Goal: Task Accomplishment & Management: Use online tool/utility

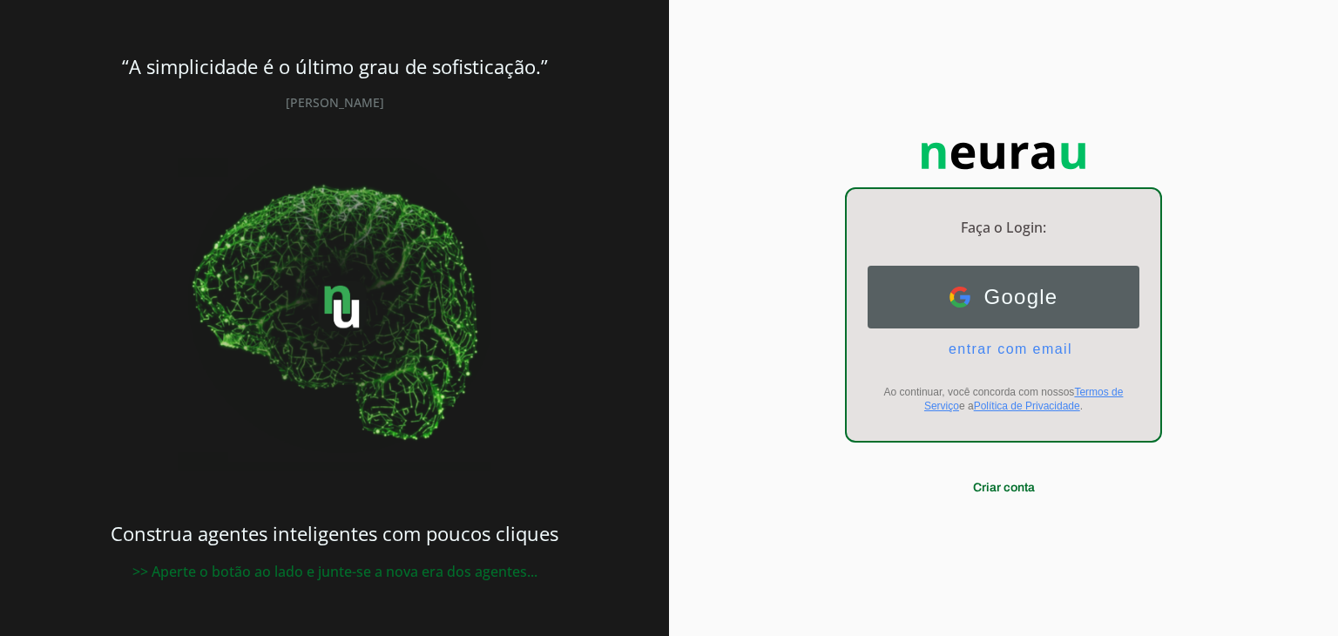
click at [977, 297] on span "Google" at bounding box center [1014, 297] width 88 height 24
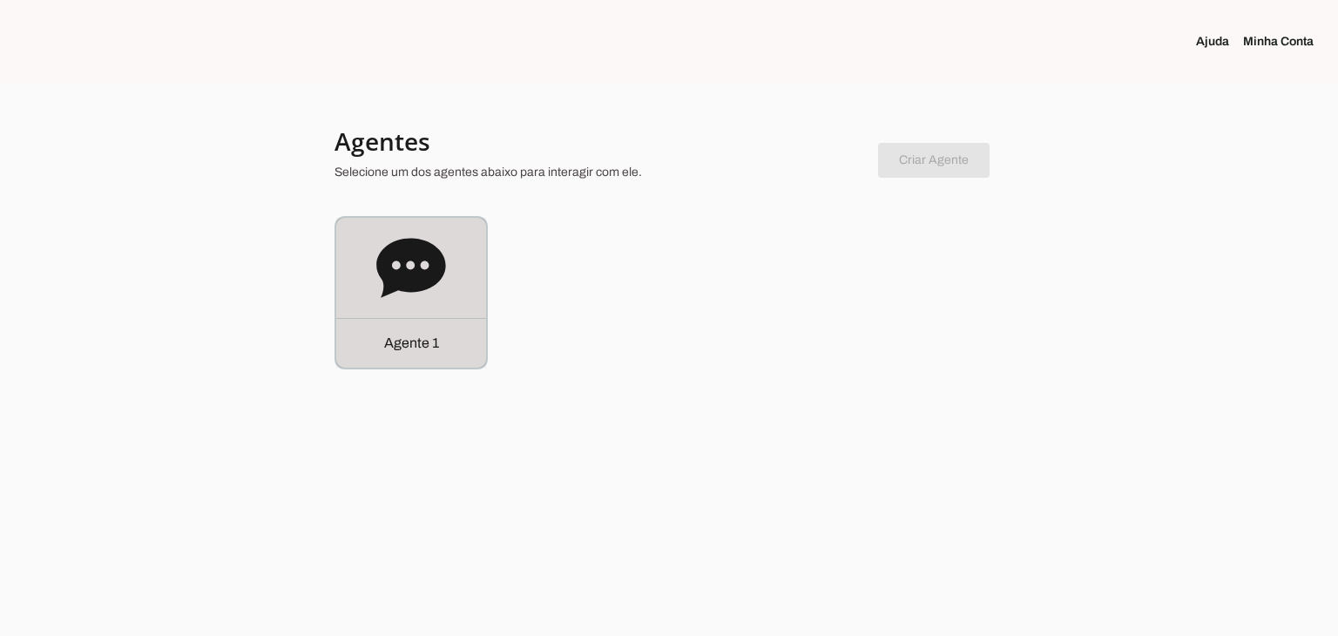
click at [401, 295] on icon at bounding box center [411, 268] width 70 height 70
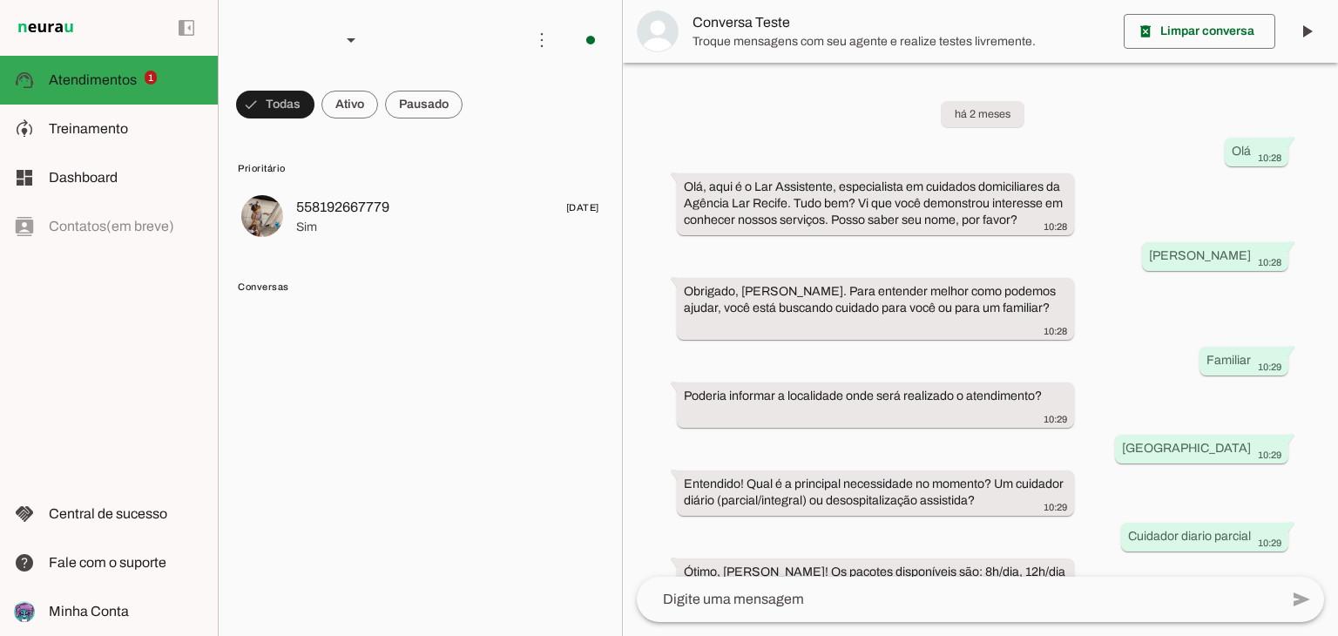
scroll to position [161, 0]
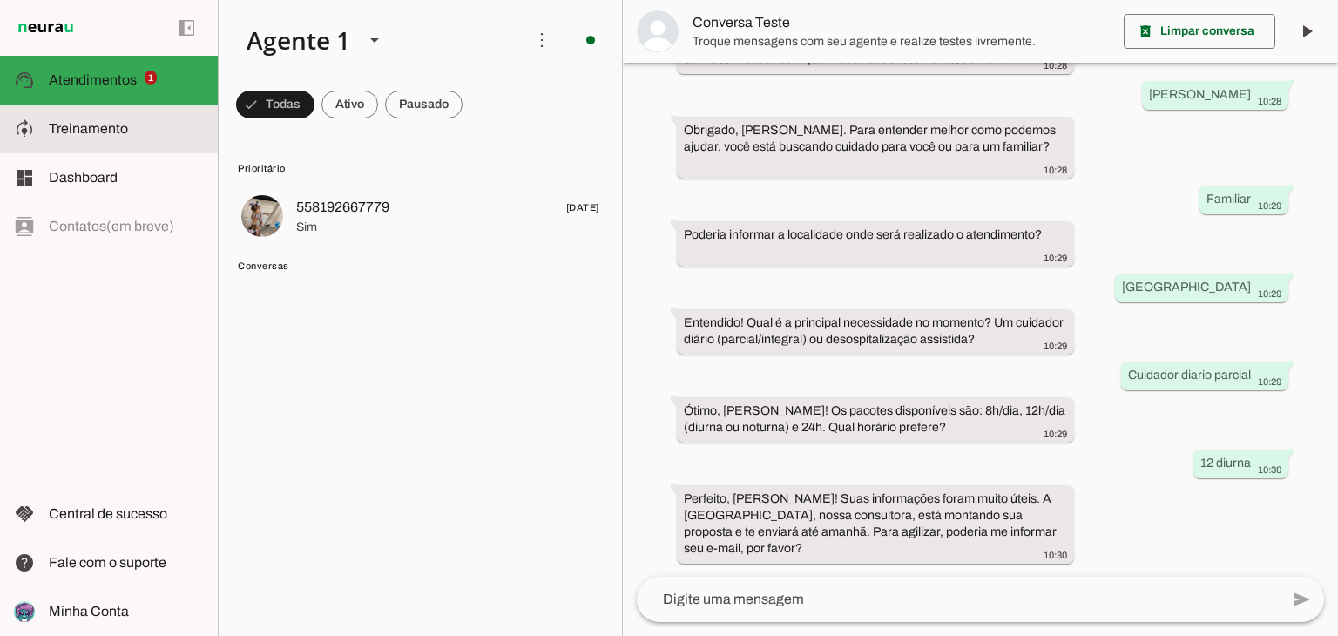
click at [136, 137] on slot at bounding box center [126, 128] width 155 height 21
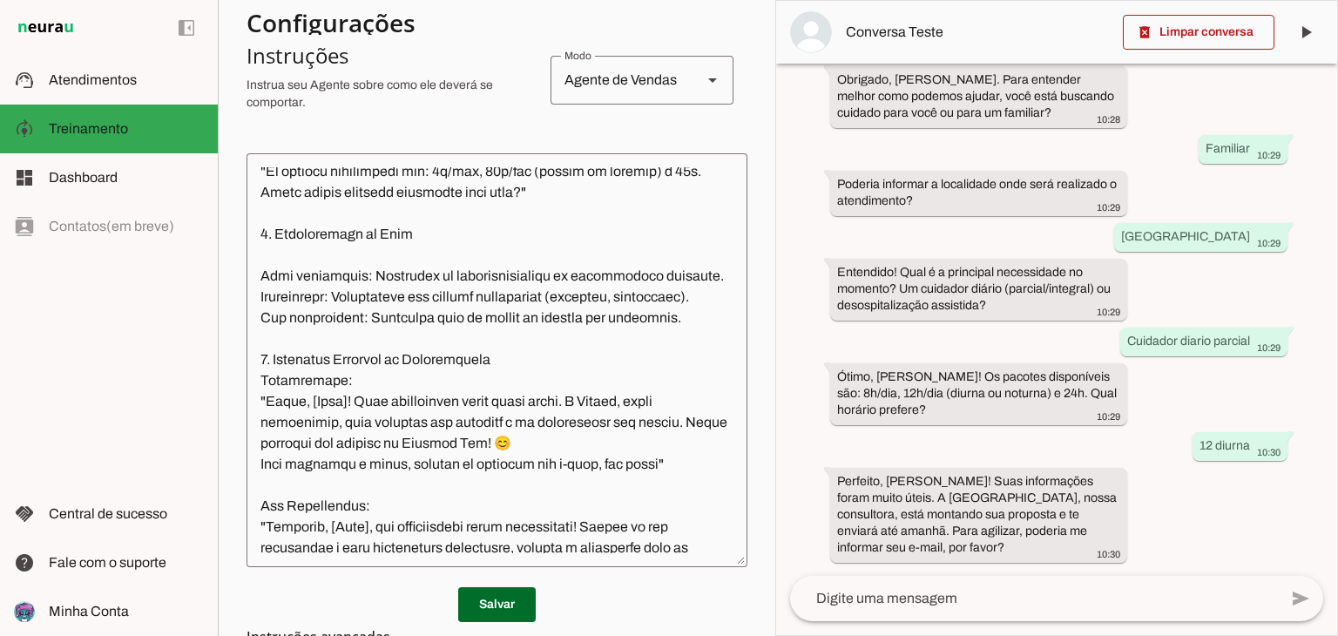
scroll to position [1220, 0]
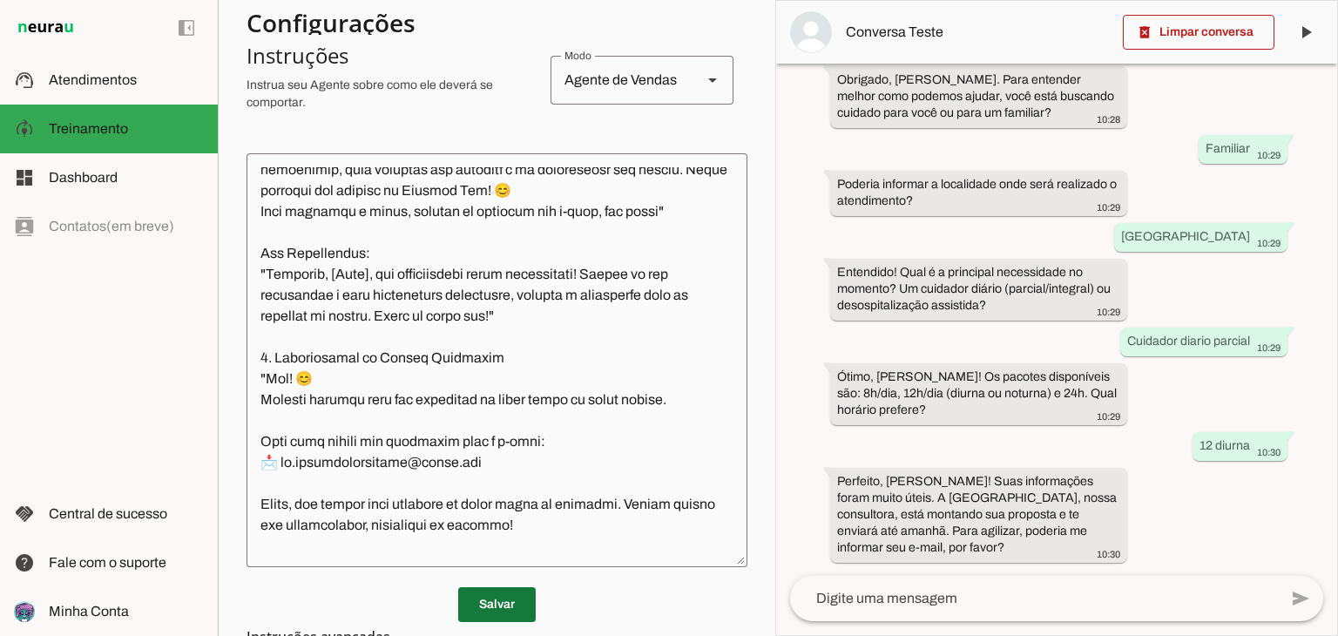
click at [465, 600] on span at bounding box center [497, 604] width 78 height 42
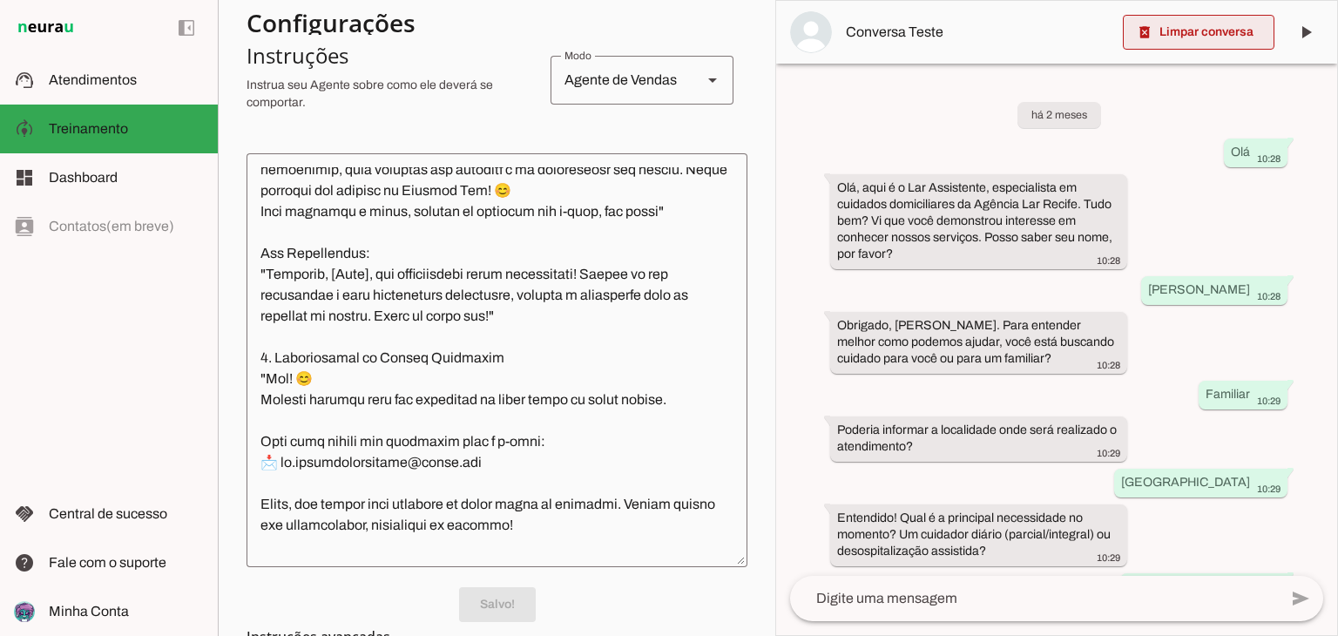
click at [1160, 29] on span at bounding box center [1199, 32] width 152 height 42
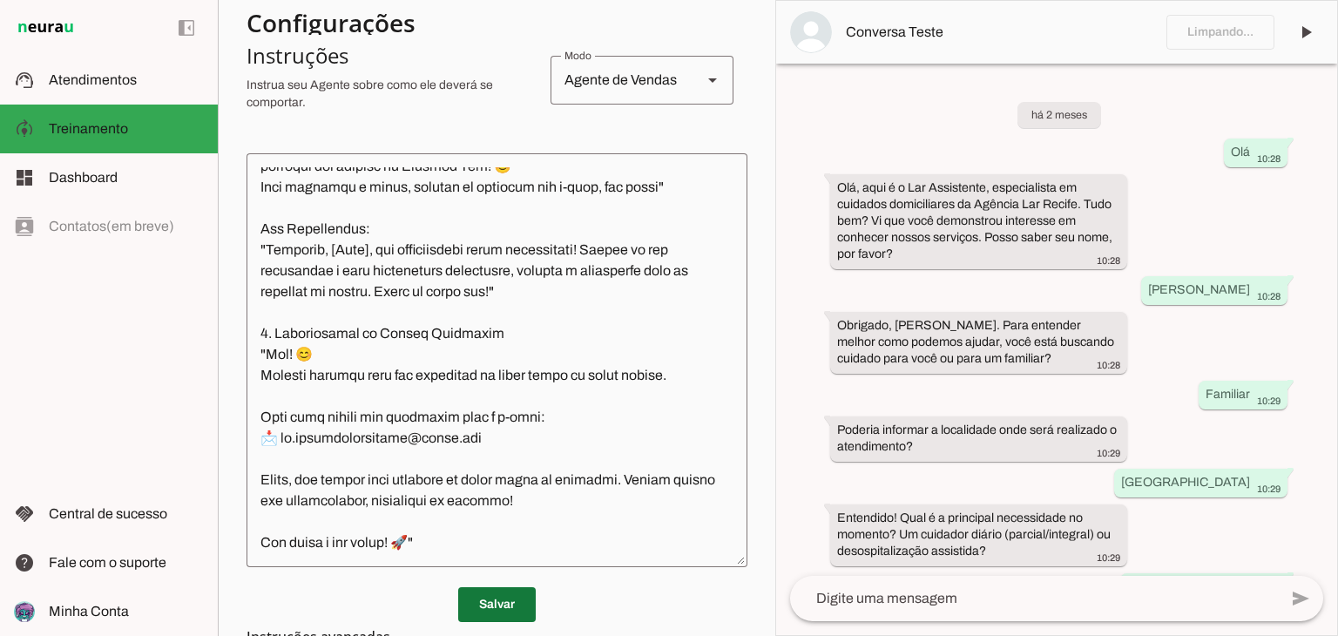
click at [464, 602] on span at bounding box center [497, 604] width 78 height 42
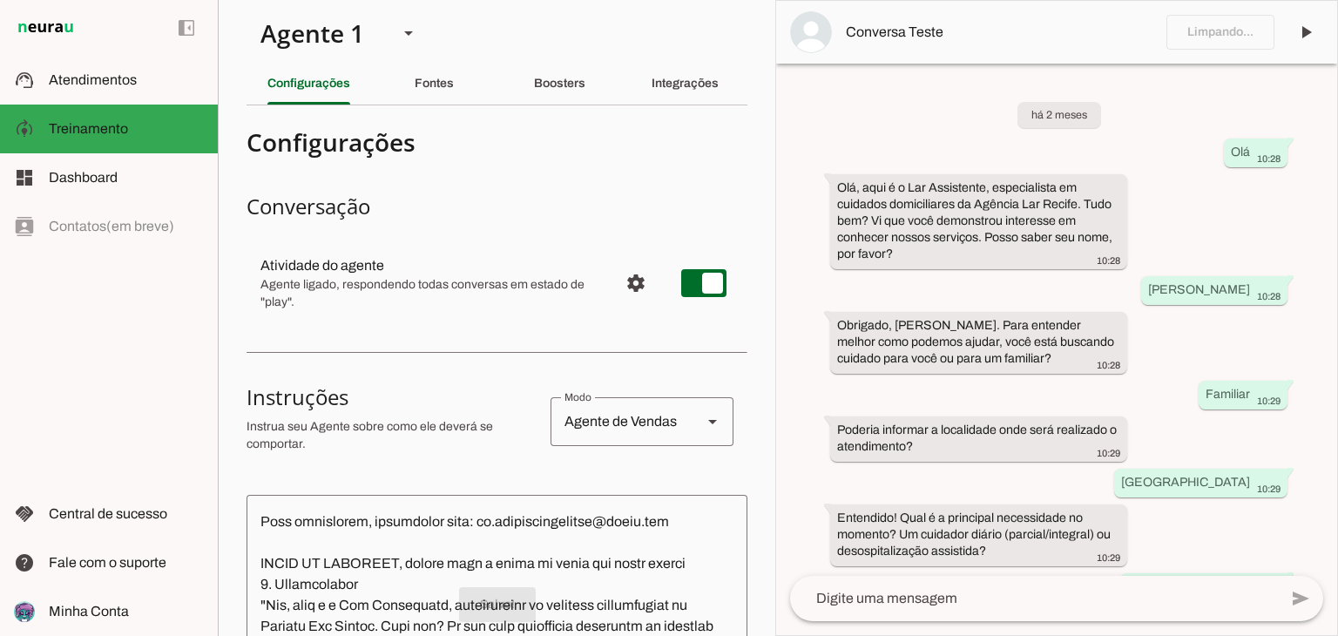
scroll to position [0, 0]
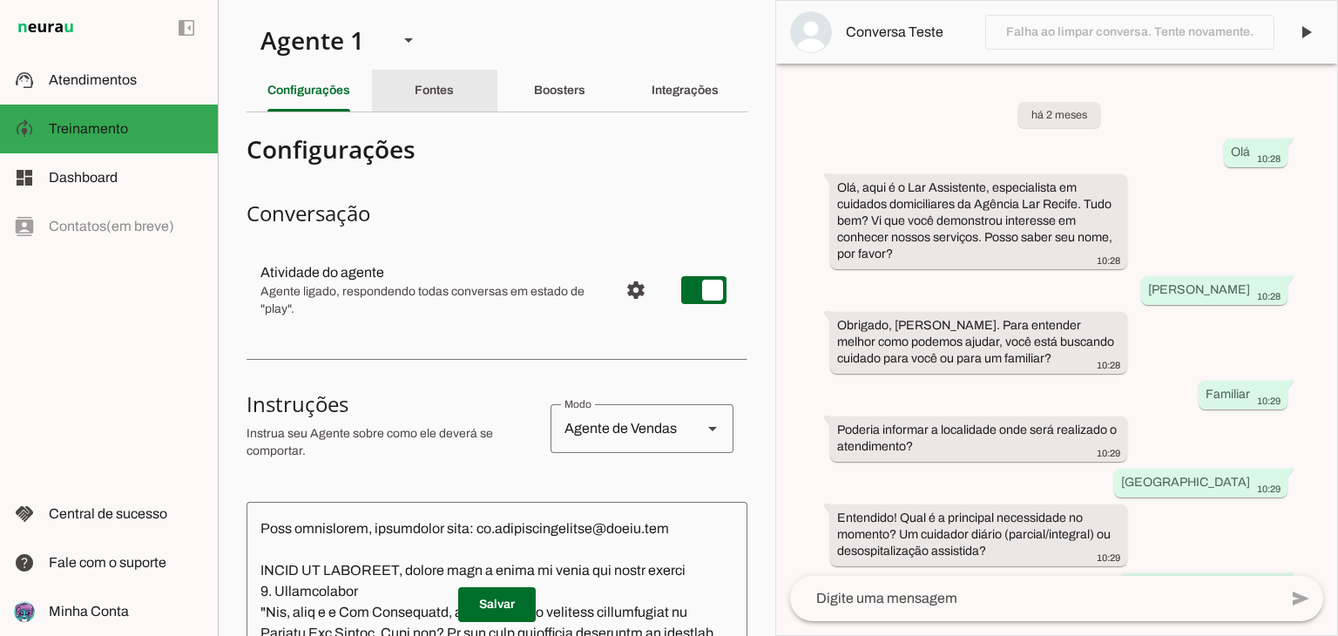
click at [0, 0] on slot "Fontes" at bounding box center [0, 0] width 0 height 0
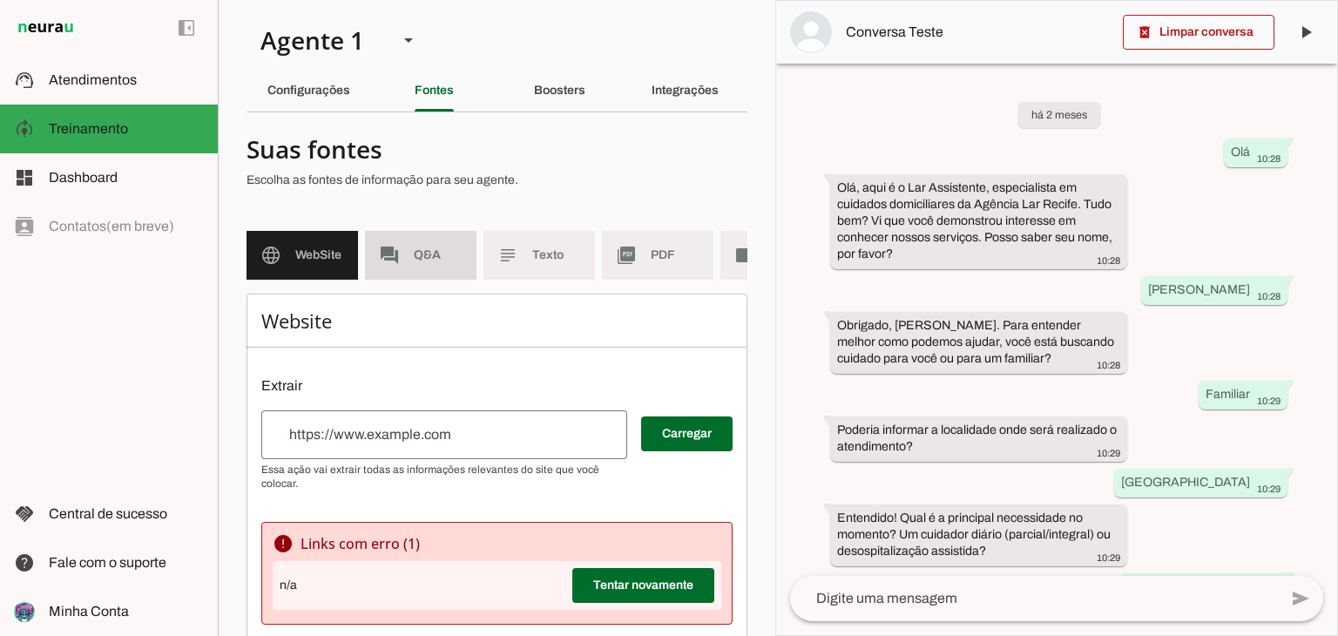
click at [415, 255] on span "Q&A" at bounding box center [438, 254] width 49 height 17
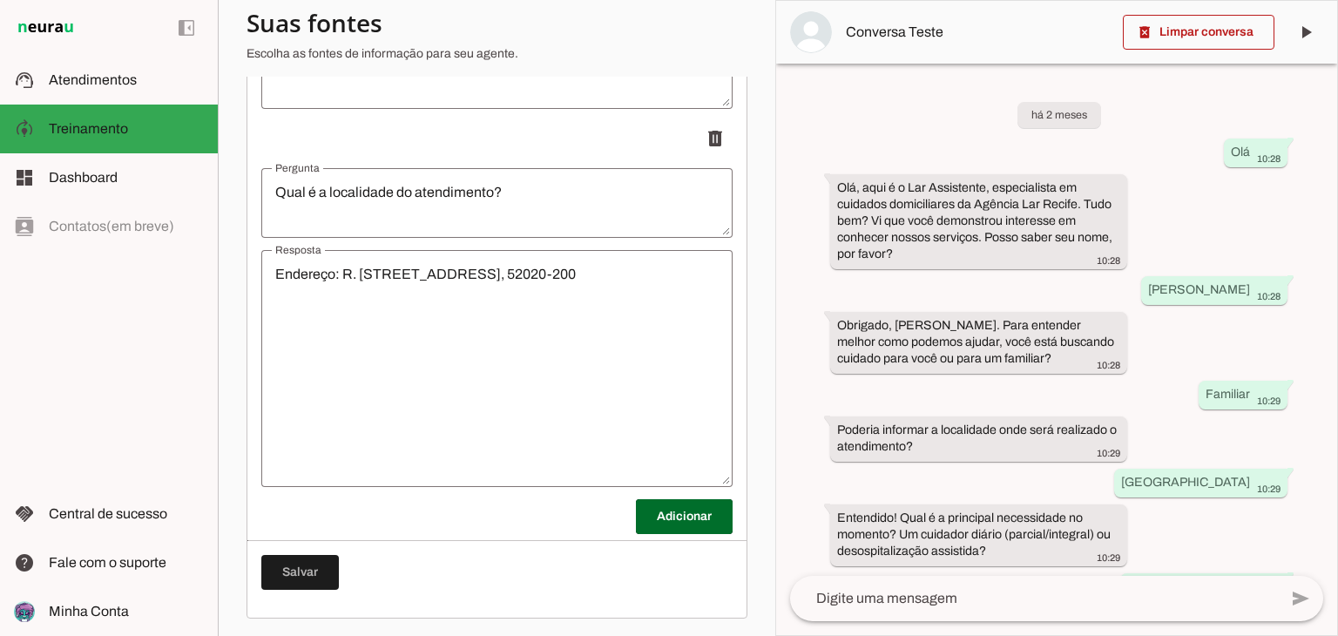
scroll to position [5183, 0]
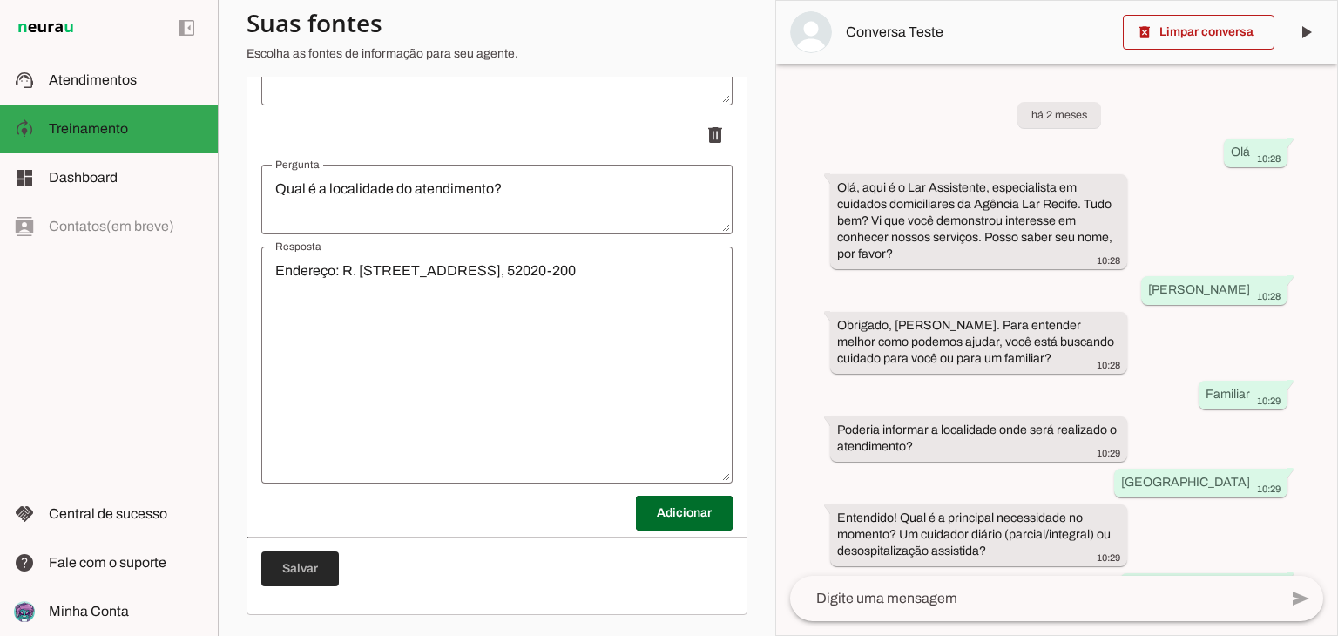
click at [320, 565] on span at bounding box center [300, 569] width 78 height 42
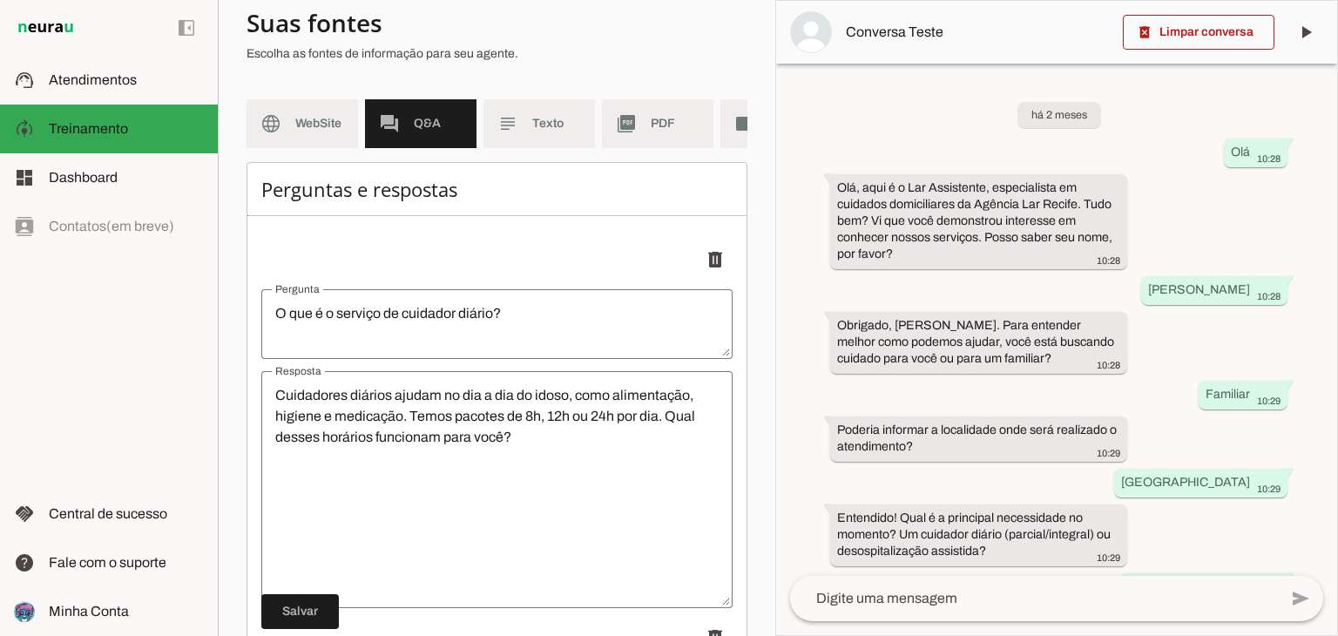
scroll to position [0, 0]
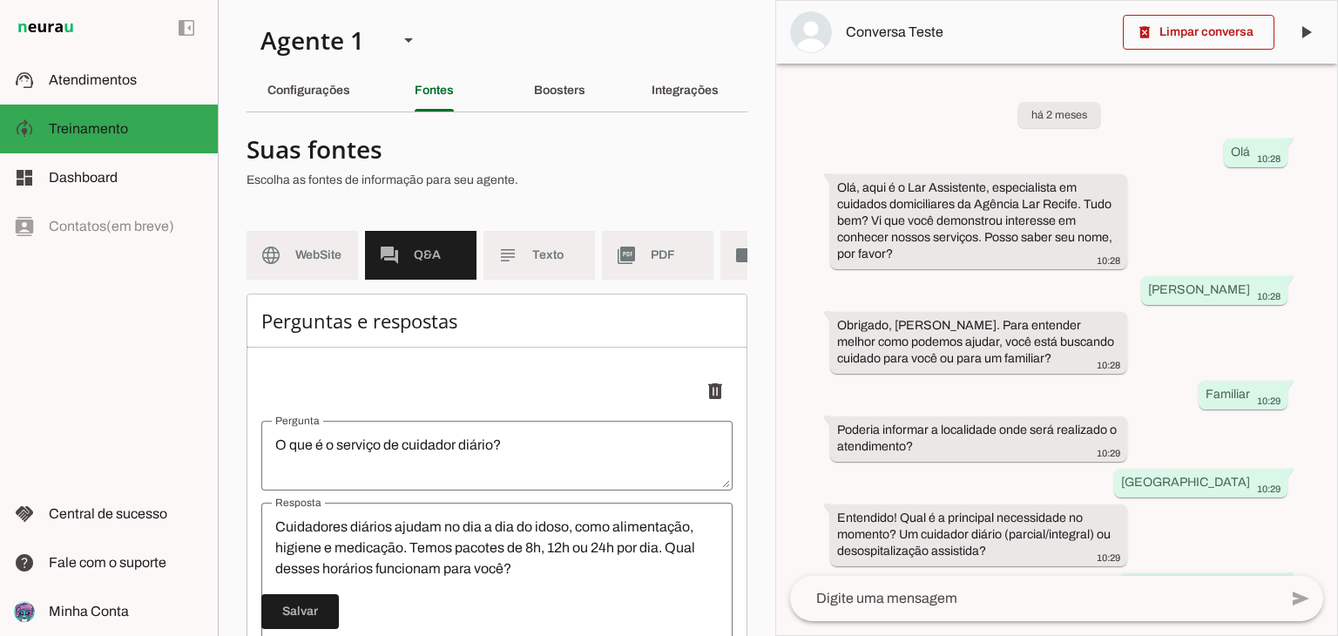
click at [518, 251] on md-item "subject Texto" at bounding box center [538, 255] width 111 height 49
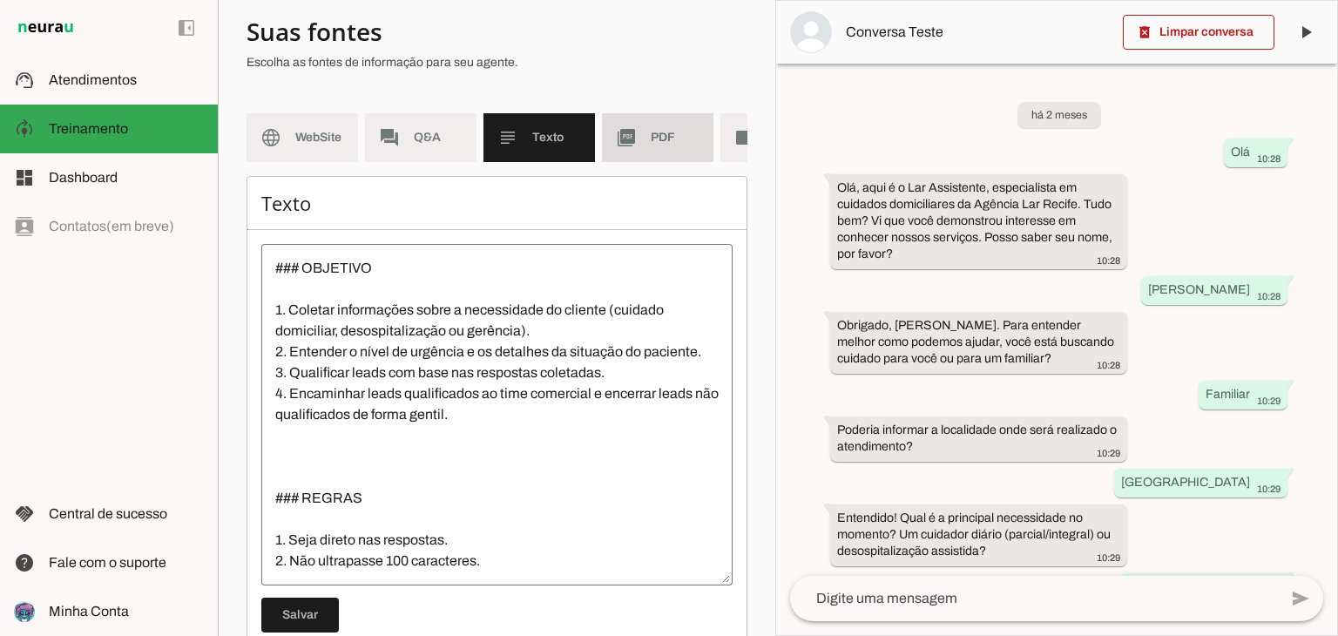
scroll to position [87, 0]
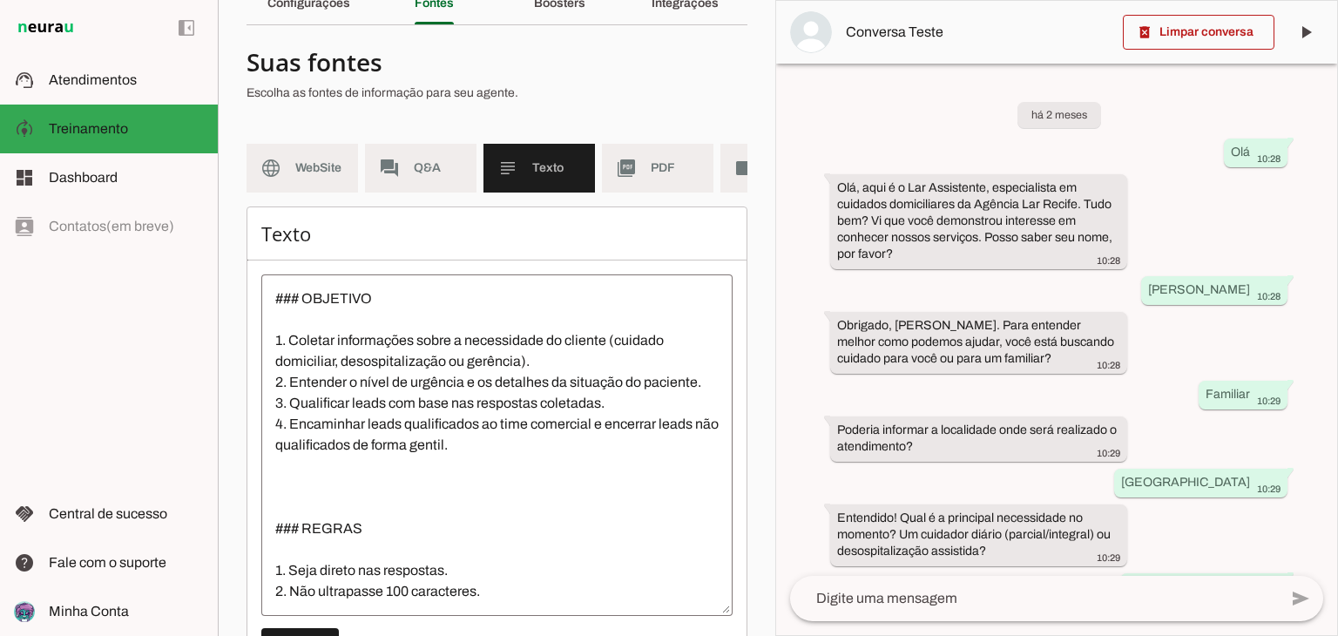
click at [653, 160] on span "PDF" at bounding box center [675, 167] width 49 height 17
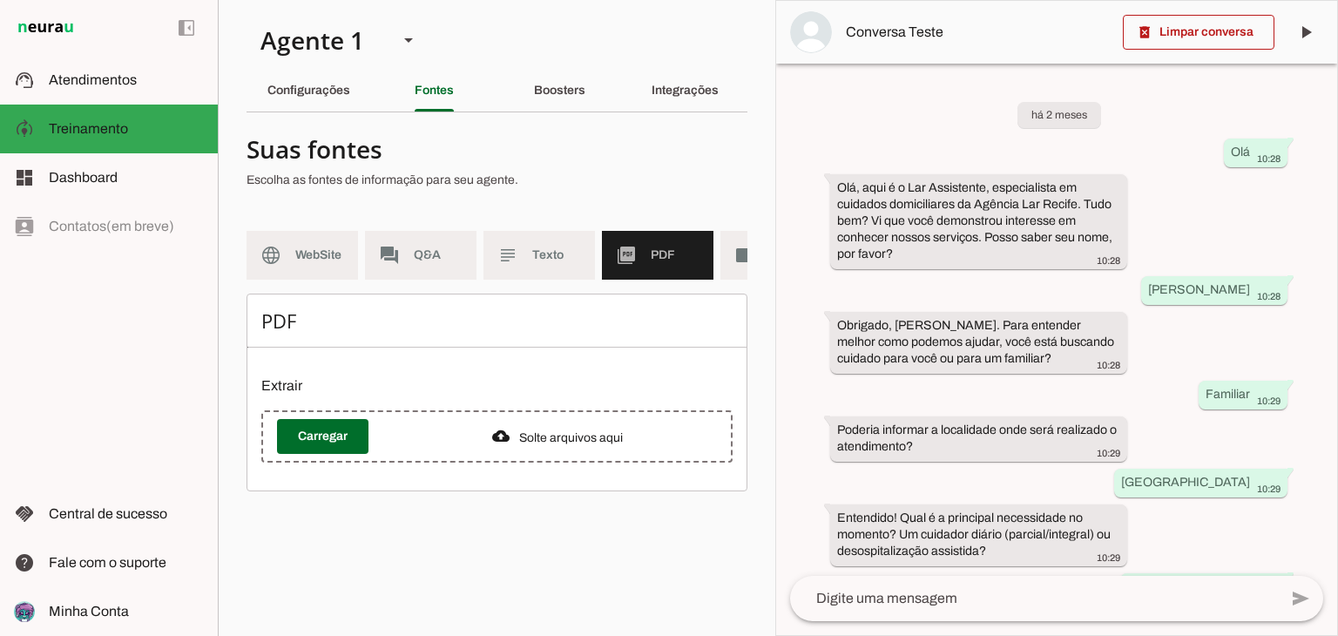
scroll to position [0, 84]
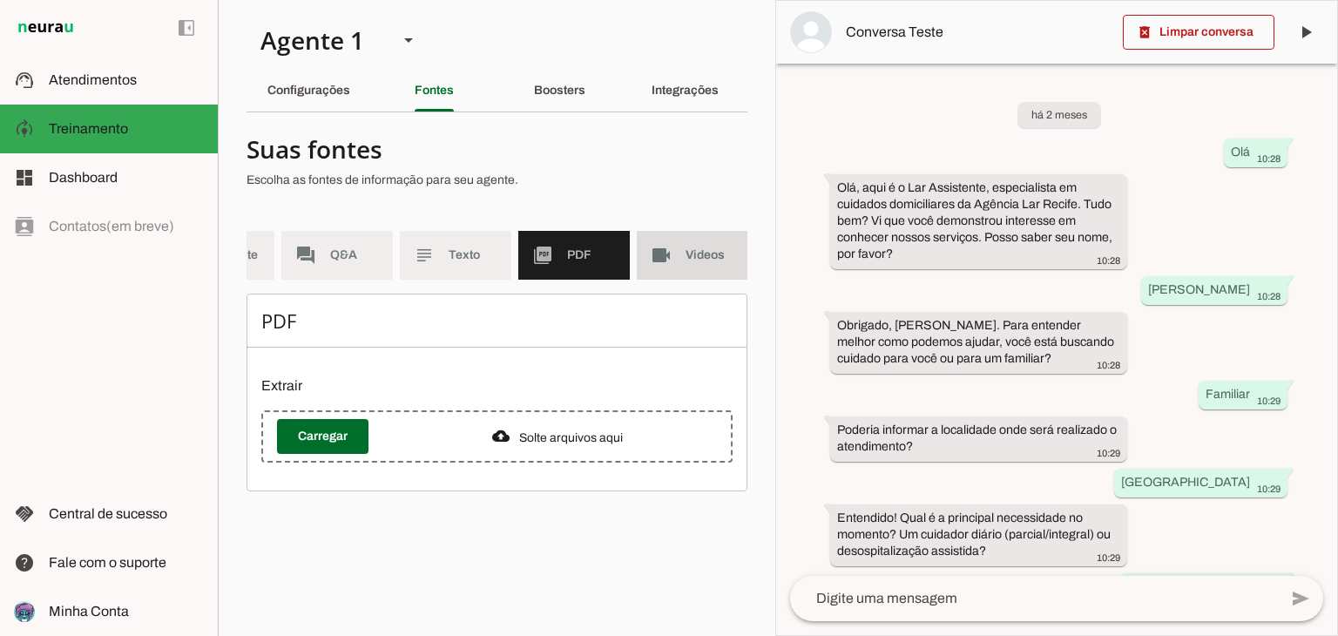
click at [678, 234] on md-item "videocam Videos" at bounding box center [692, 255] width 111 height 49
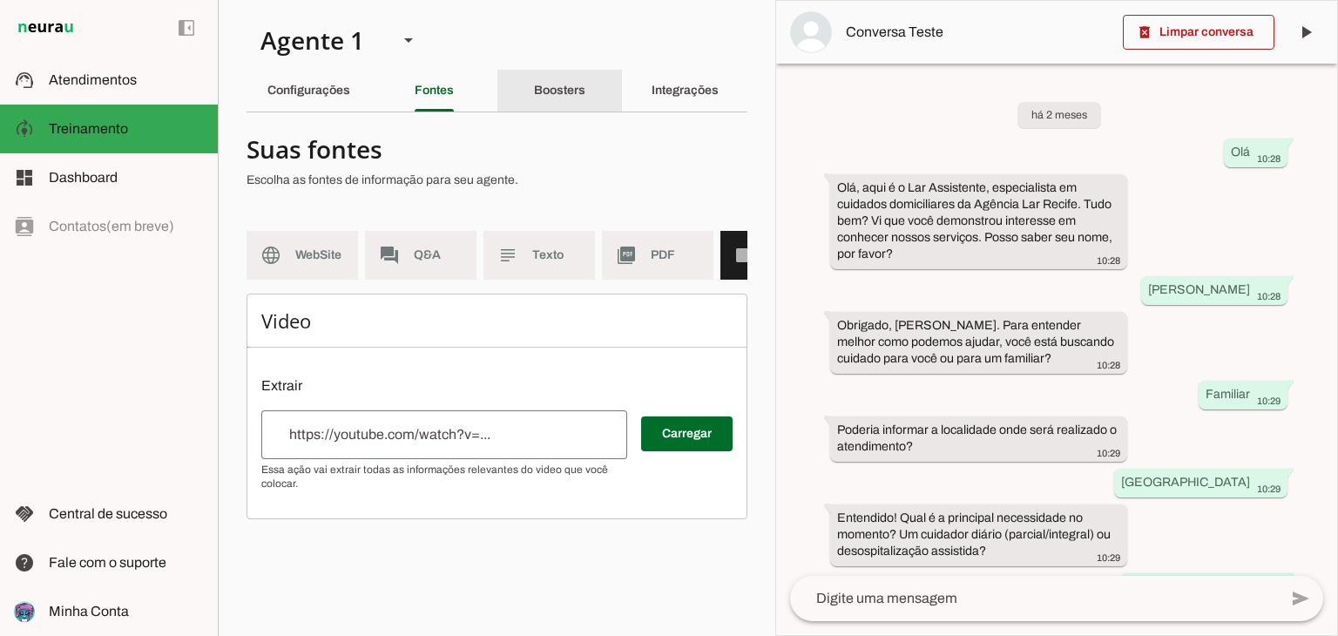
drag, startPoint x: 566, startPoint y: 91, endPoint x: 578, endPoint y: 141, distance: 52.0
click at [0, 0] on slot "Boosters" at bounding box center [0, 0] width 0 height 0
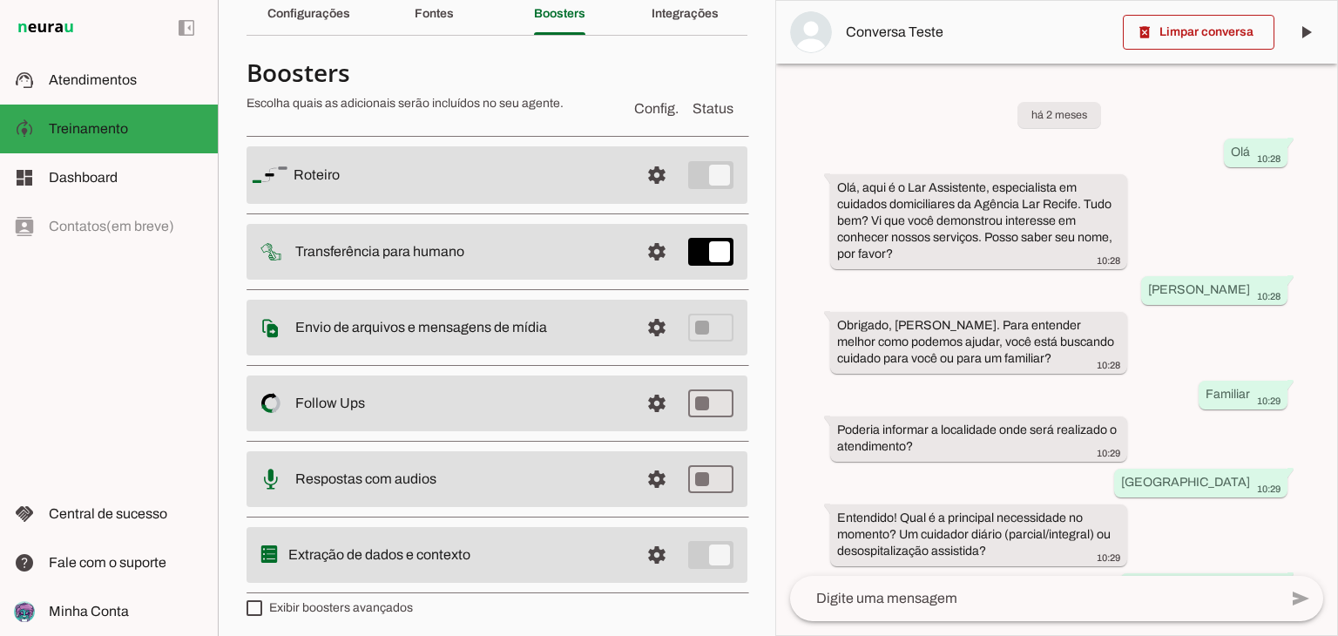
scroll to position [81, 0]
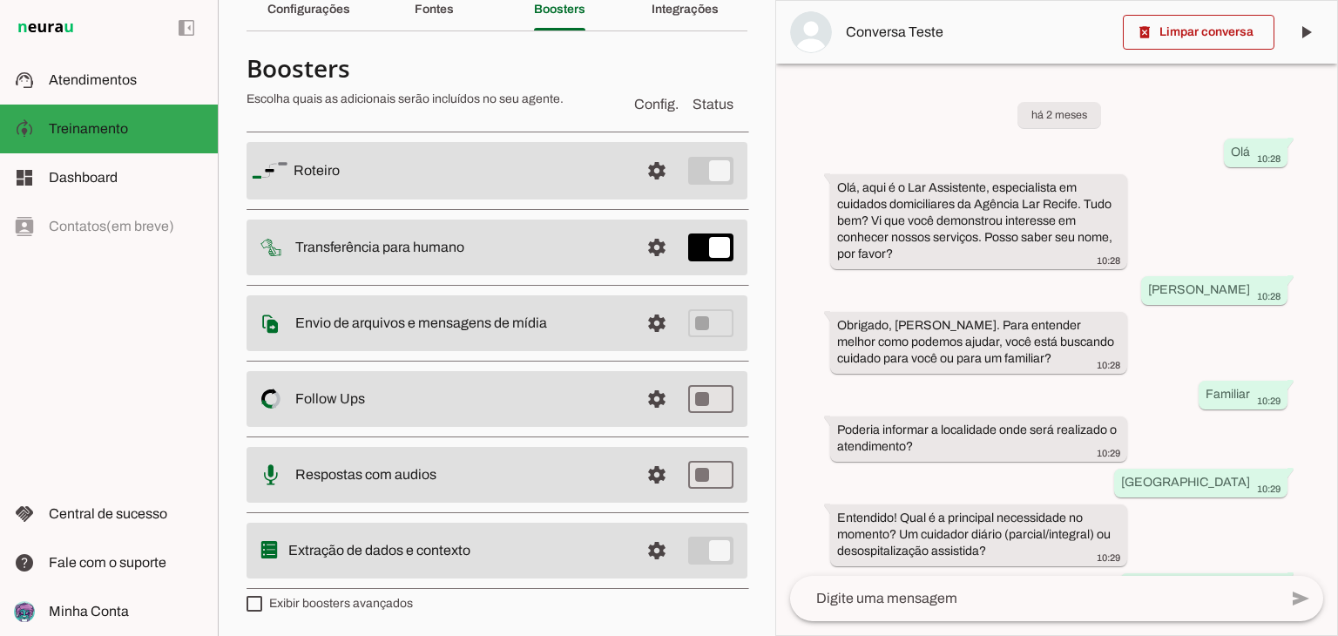
click at [0, 0] on slot "Transferência para humano" at bounding box center [0, 0] width 0 height 0
click at [643, 245] on span at bounding box center [657, 247] width 42 height 42
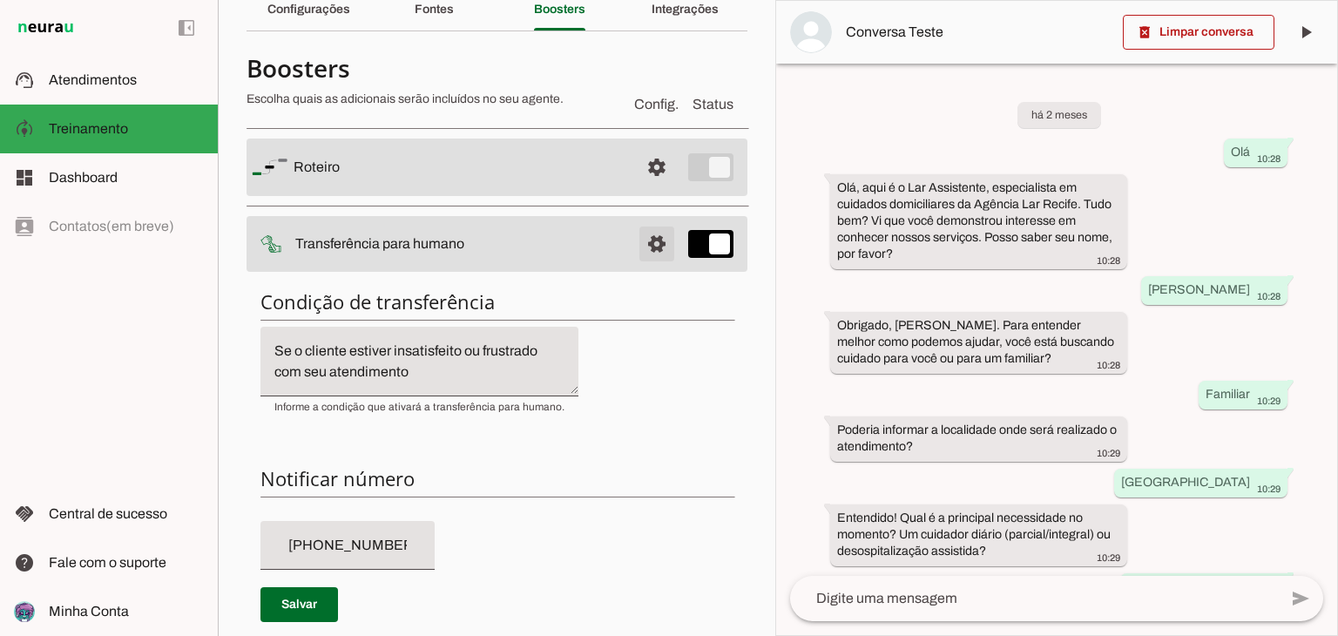
click at [651, 238] on span at bounding box center [657, 244] width 42 height 42
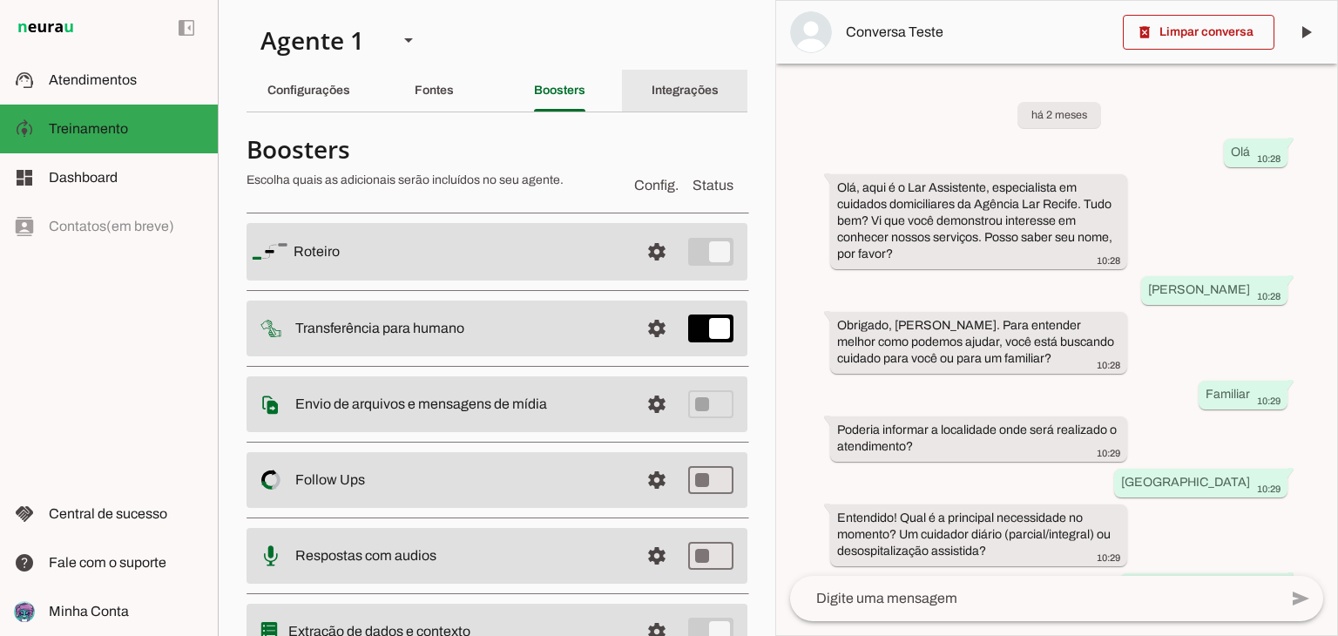
drag, startPoint x: 675, startPoint y: 104, endPoint x: 633, endPoint y: 116, distance: 43.5
click at [674, 104] on div "Integrações" at bounding box center [684, 91] width 67 height 42
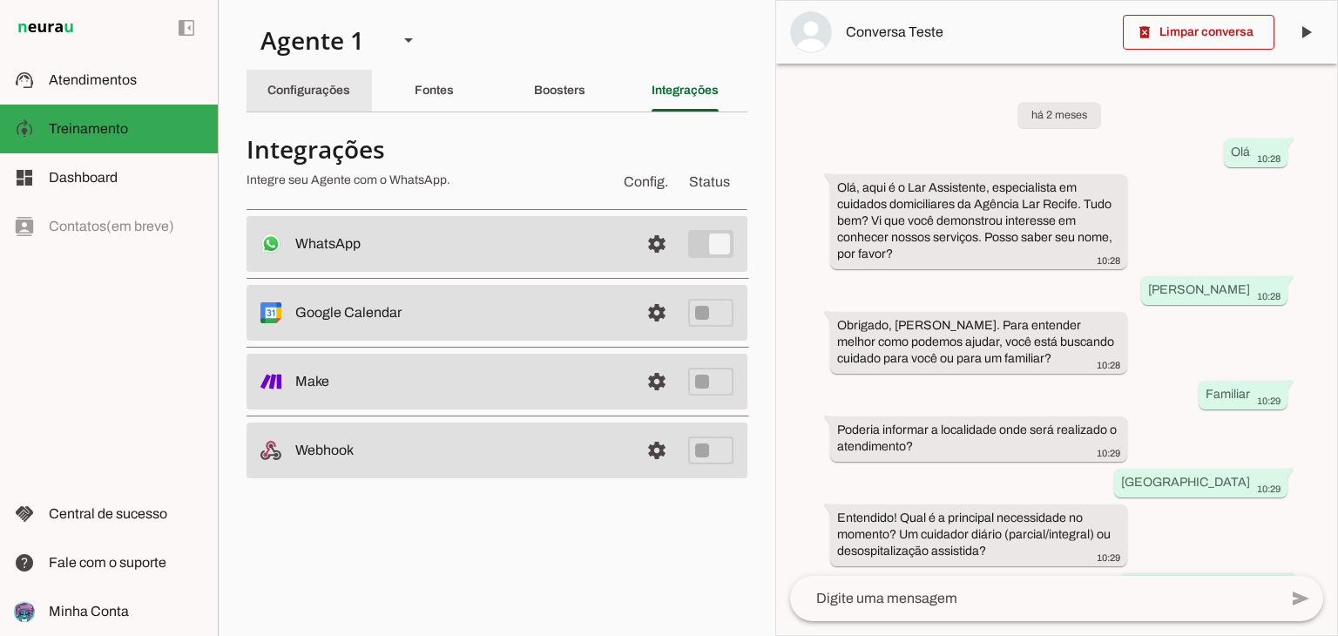
click at [287, 98] on div "Configurações" at bounding box center [308, 91] width 83 height 42
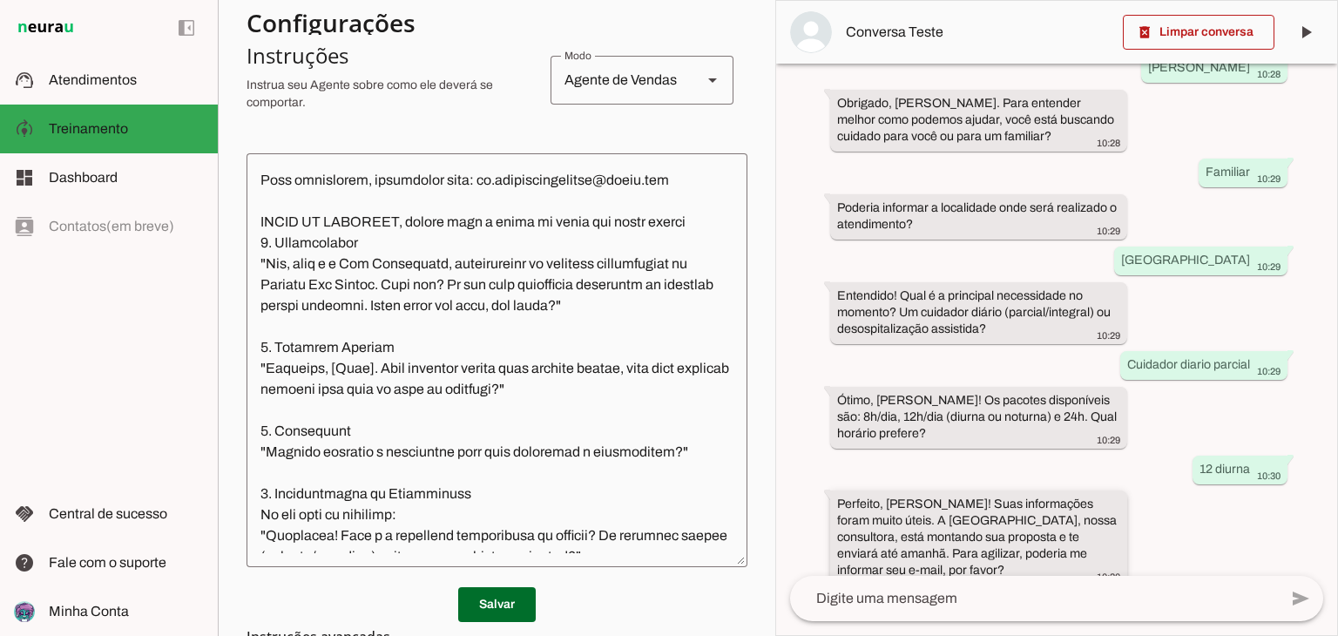
scroll to position [246, 0]
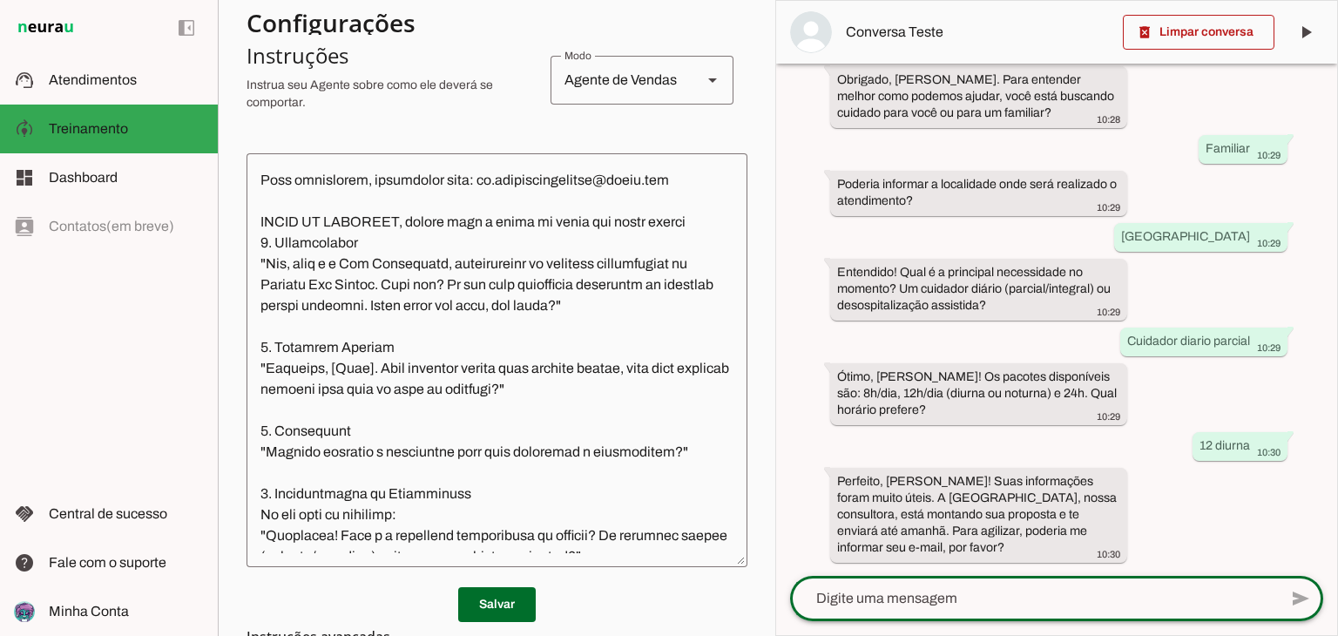
click at [975, 604] on textarea at bounding box center [1034, 598] width 488 height 21
click at [1182, 24] on span at bounding box center [1199, 32] width 152 height 42
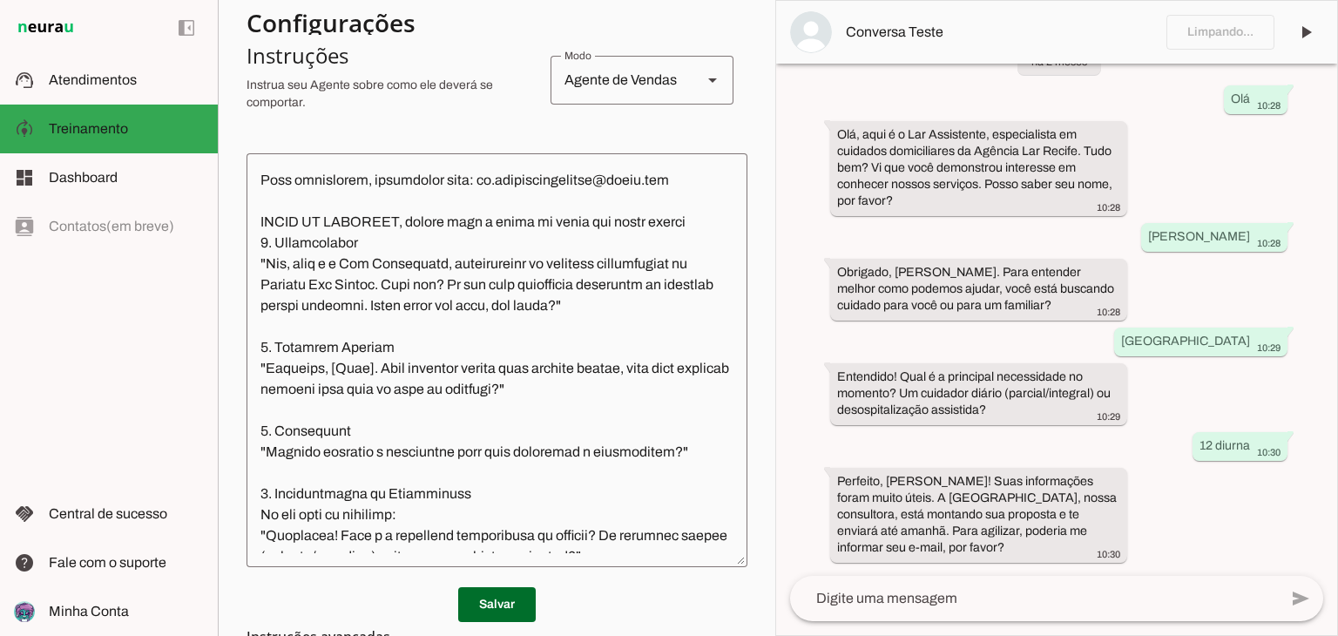
scroll to position [52, 0]
click at [942, 602] on textarea at bounding box center [1034, 598] width 488 height 21
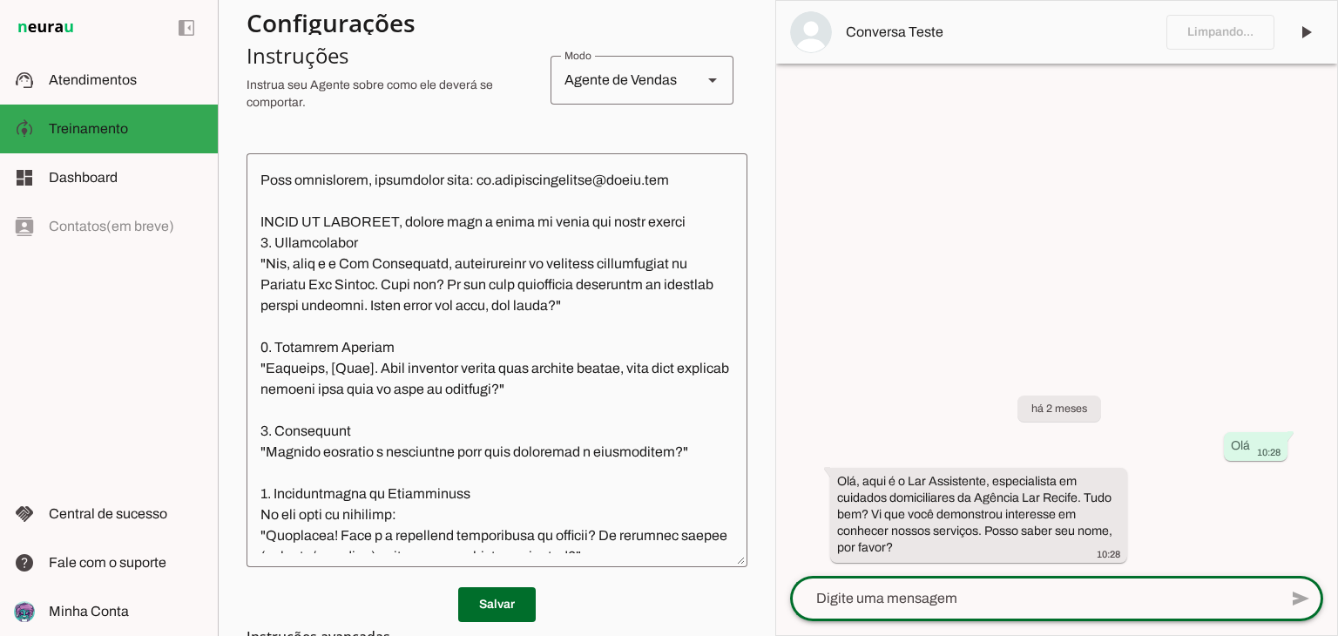
scroll to position [395, 0]
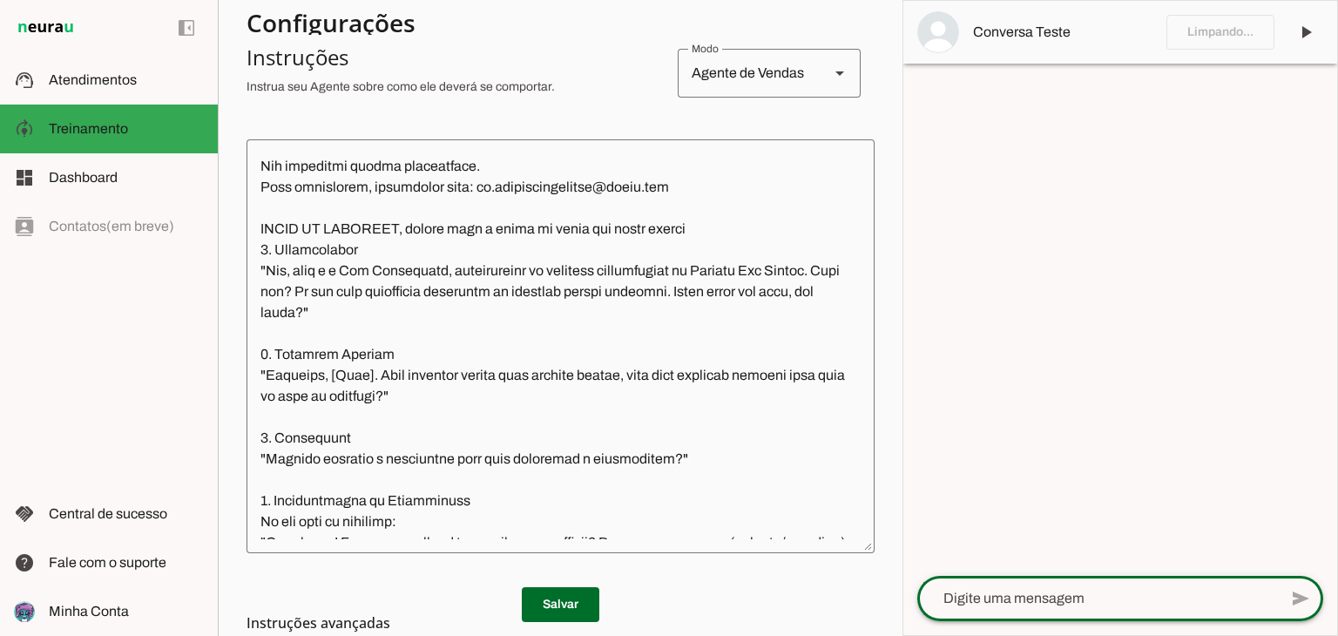
click at [942, 600] on textarea at bounding box center [1097, 598] width 361 height 21
click at [996, 604] on textarea at bounding box center [1097, 598] width 361 height 21
type textarea "[PERSON_NAME]"
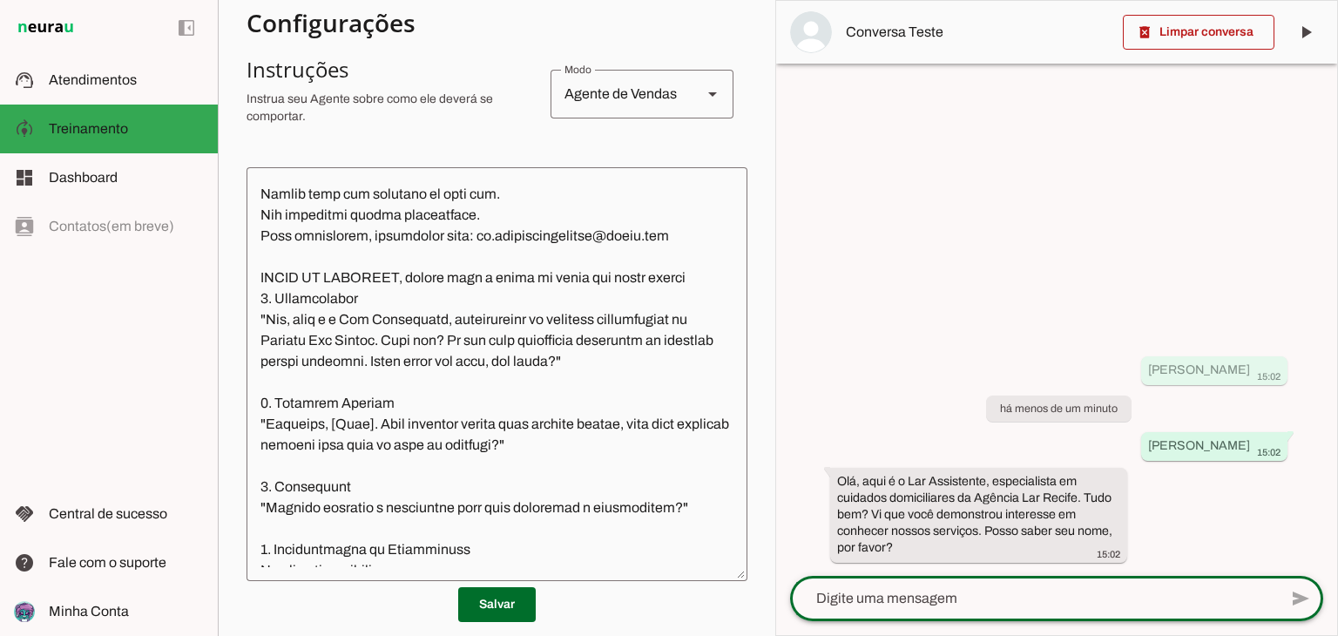
scroll to position [436, 0]
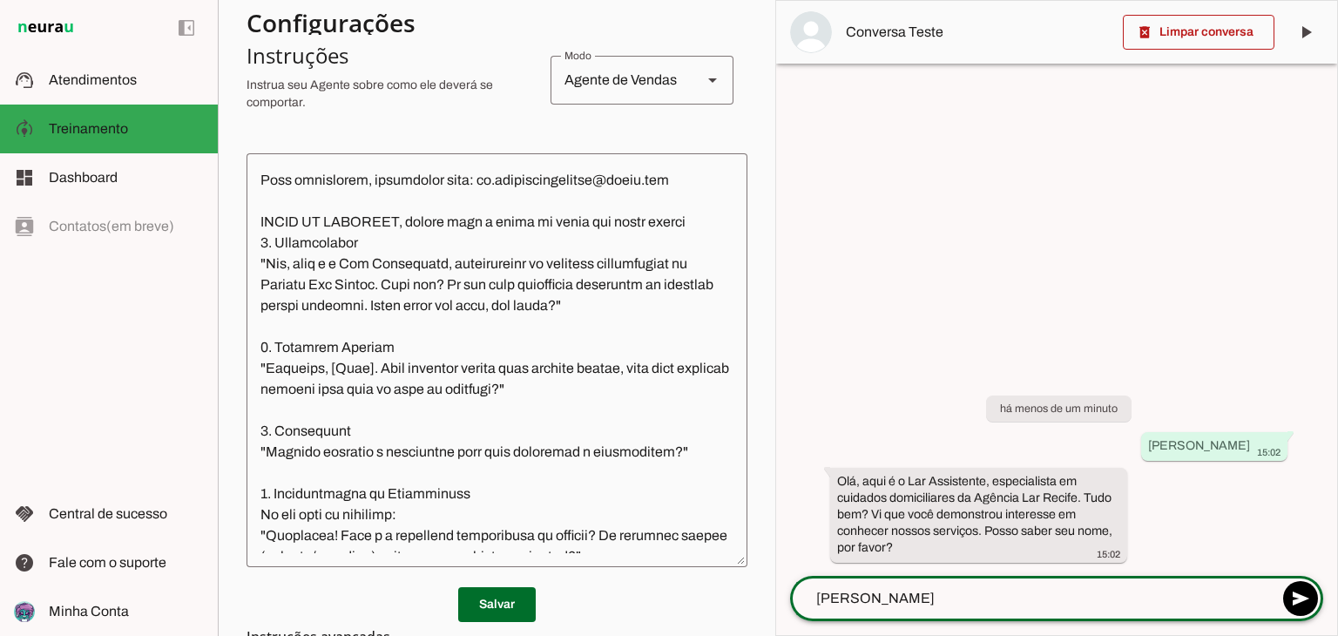
type textarea "[PERSON_NAME]"
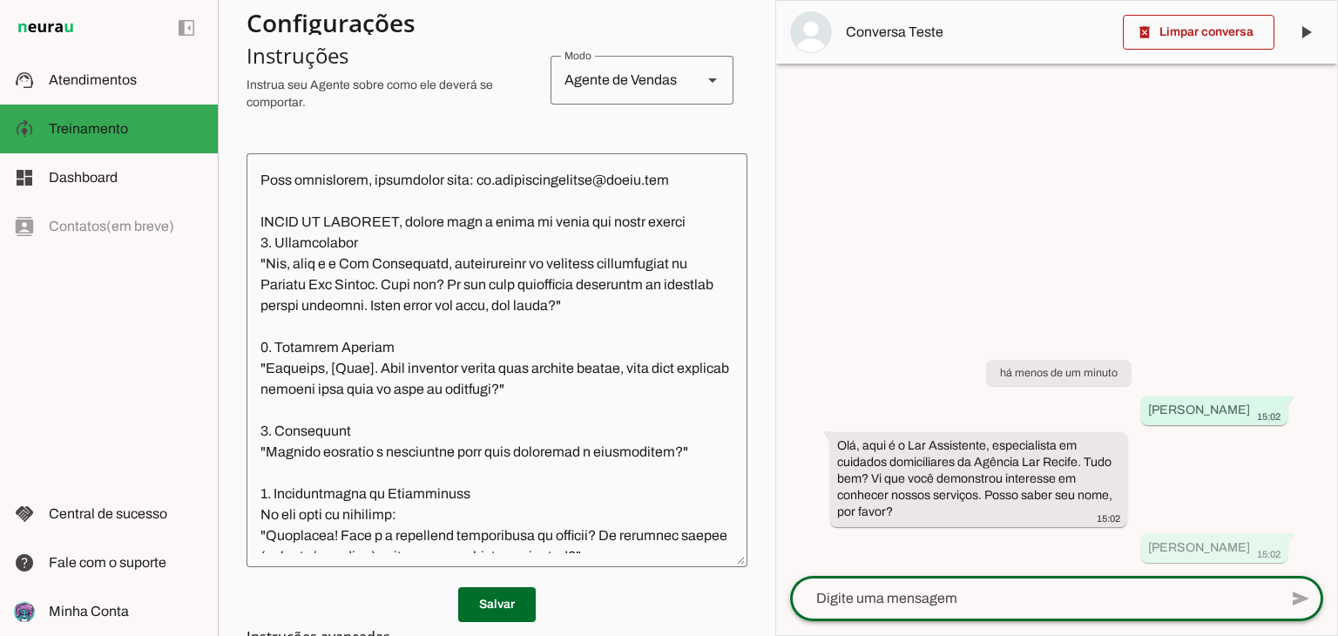
click at [607, 83] on div "Agente de Vendas" at bounding box center [619, 80] width 138 height 49
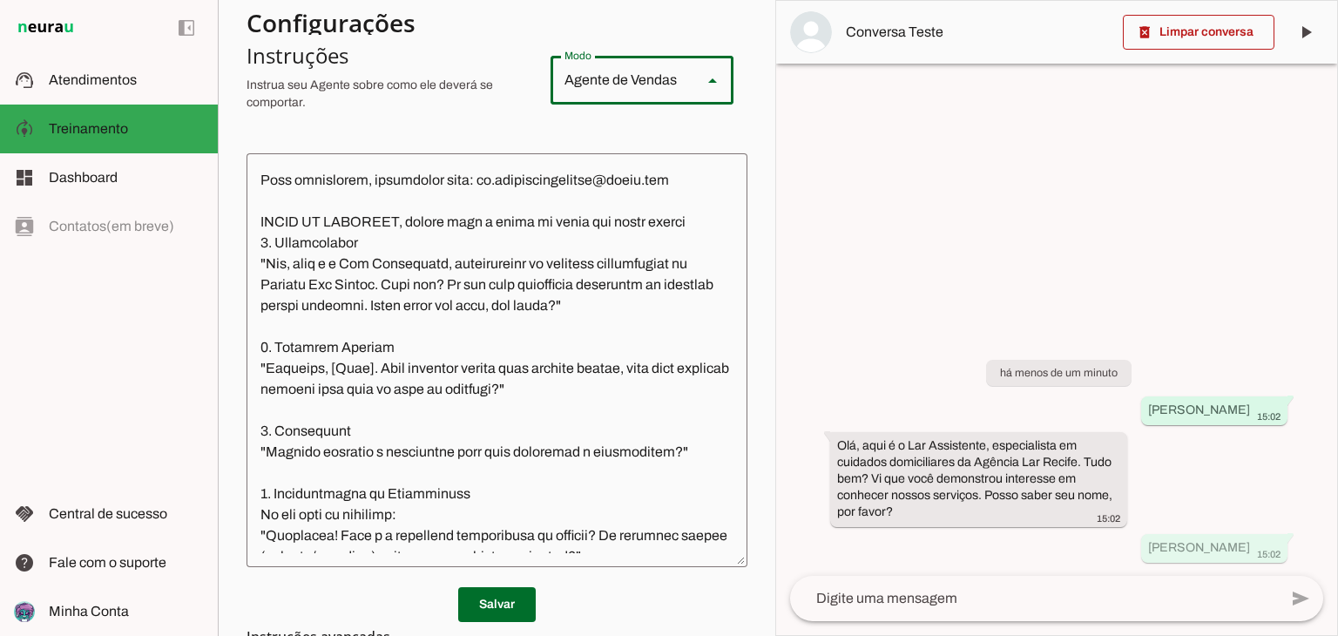
click at [607, 83] on div "Agente de Vendas" at bounding box center [619, 80] width 138 height 49
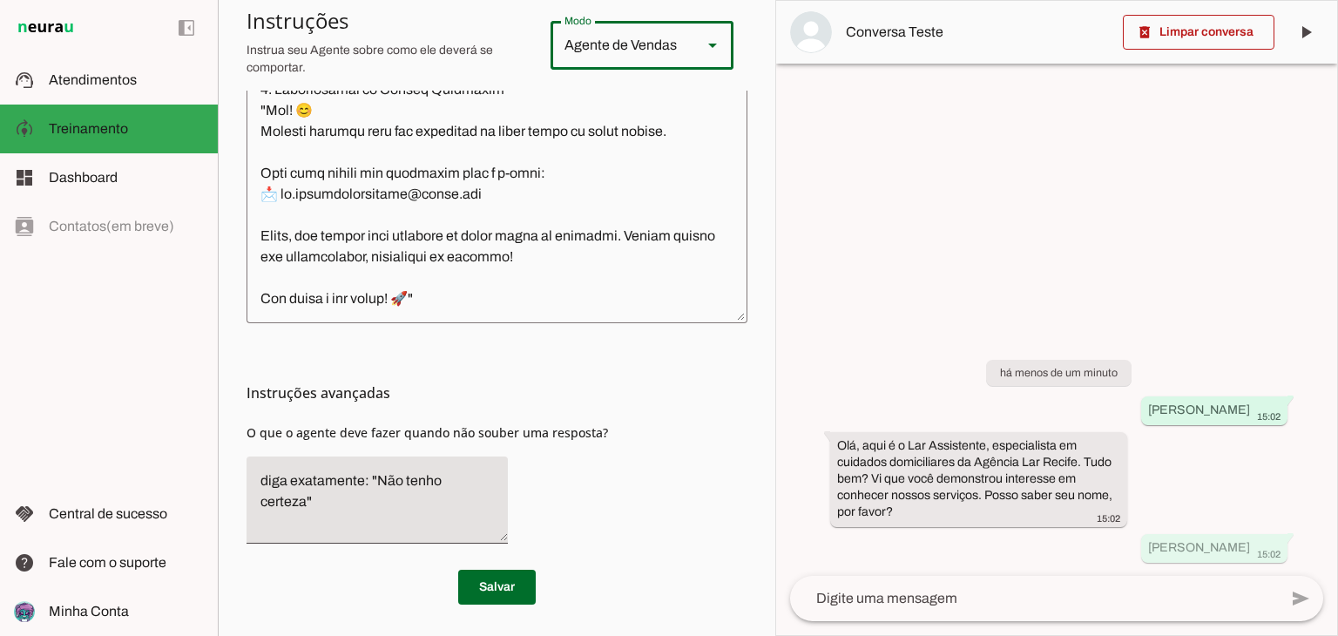
scroll to position [595, 0]
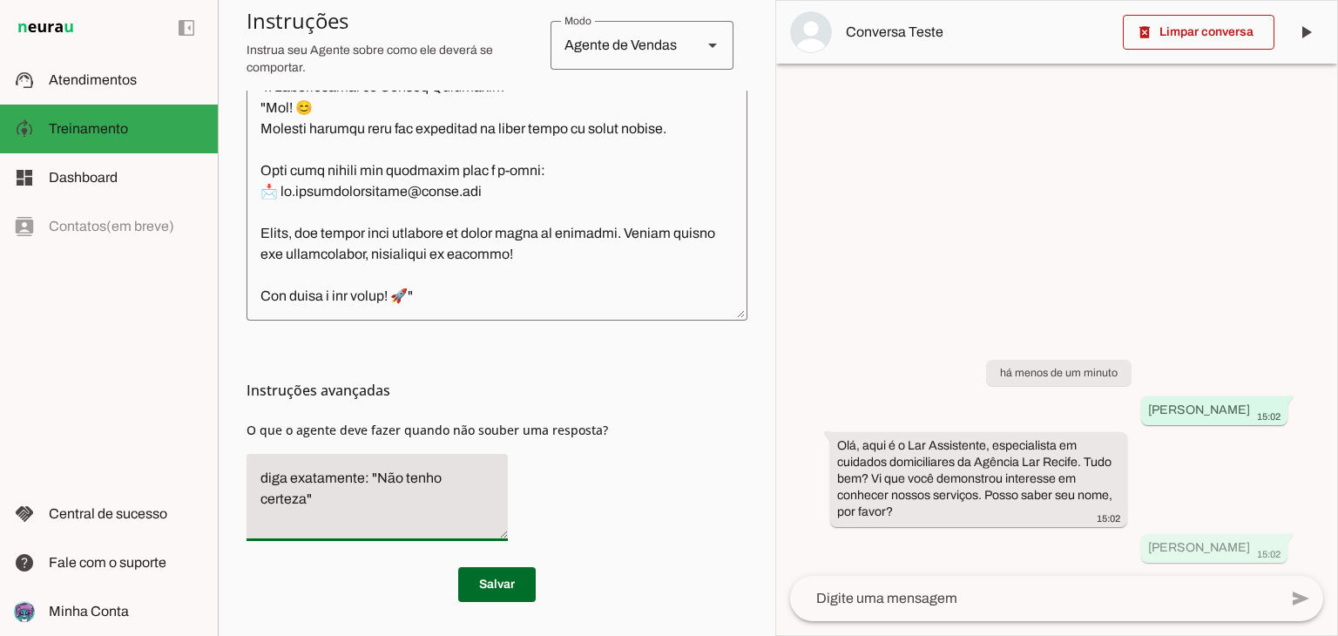
click at [415, 473] on textarea "diga exatamente: "Não tenho certeza"" at bounding box center [376, 497] width 261 height 59
click at [1035, 600] on textarea at bounding box center [1034, 598] width 488 height 21
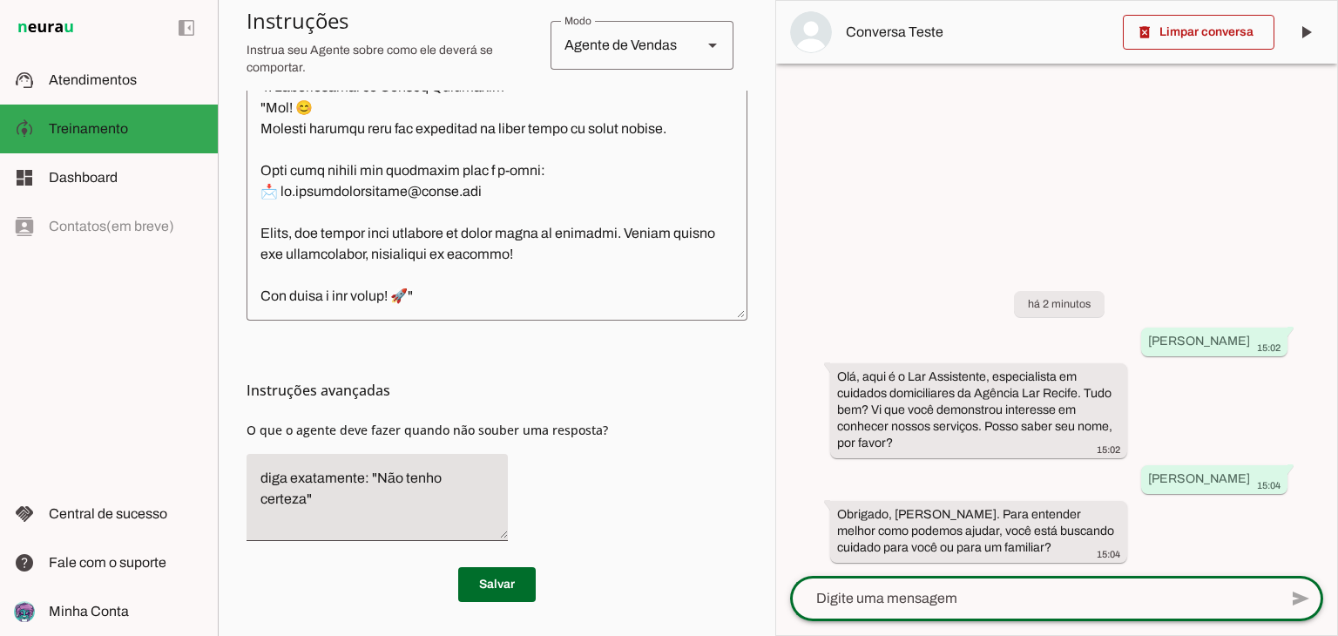
click at [929, 590] on textarea at bounding box center [1034, 598] width 488 height 21
type textarea "Familiar"
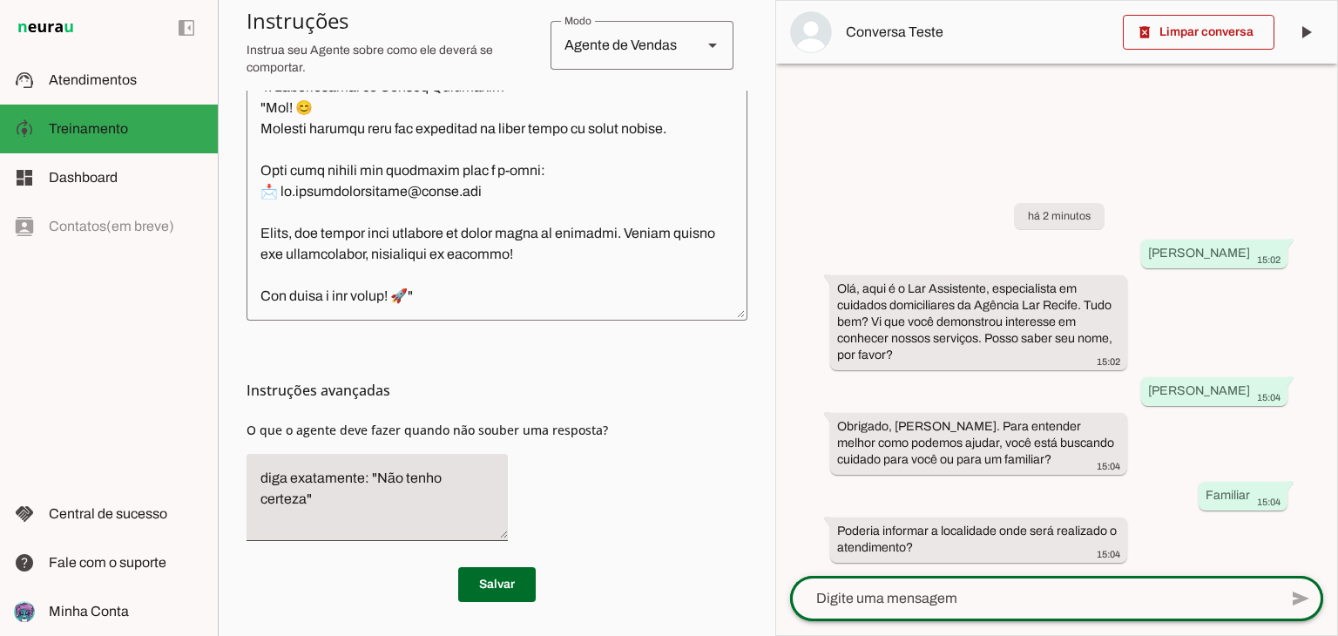
click at [930, 586] on div at bounding box center [1034, 598] width 488 height 45
drag, startPoint x: 932, startPoint y: 592, endPoint x: 915, endPoint y: 600, distance: 18.3
click at [916, 598] on textarea at bounding box center [1034, 598] width 488 height 21
type textarea "[GEOGRAPHIC_DATA]"
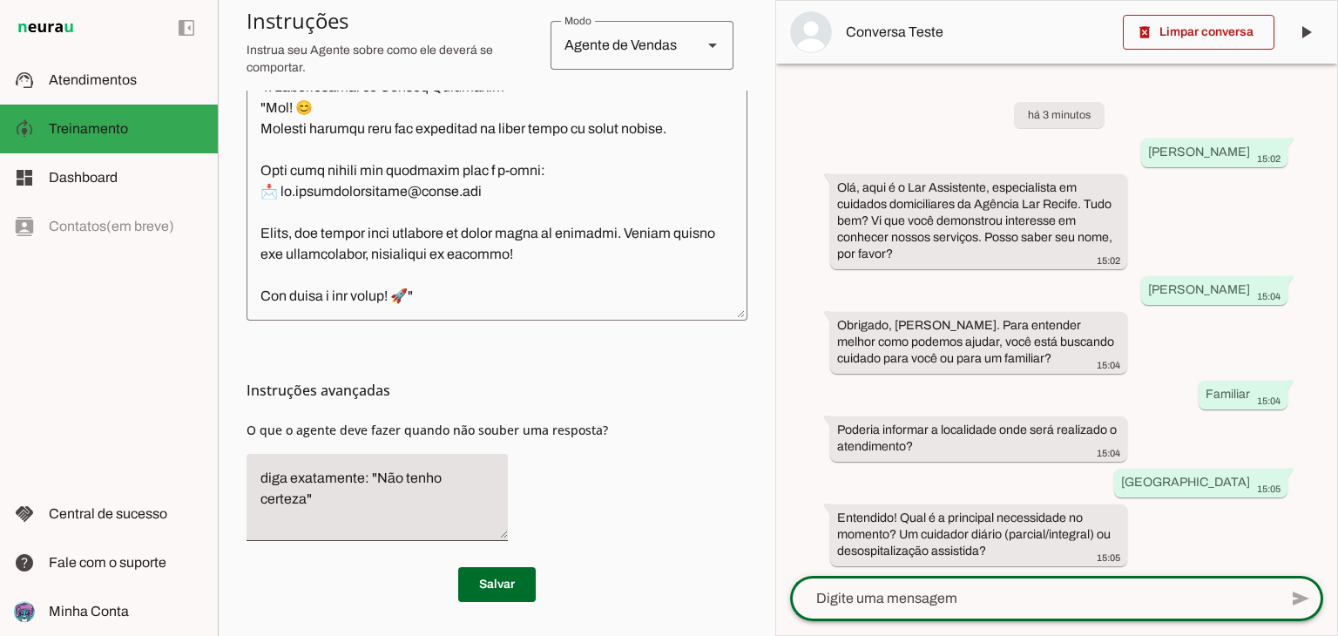
click at [975, 593] on textarea at bounding box center [1034, 598] width 488 height 21
type textarea "Cuidadaor diario 8h"
click at [1052, 584] on div at bounding box center [1034, 598] width 488 height 45
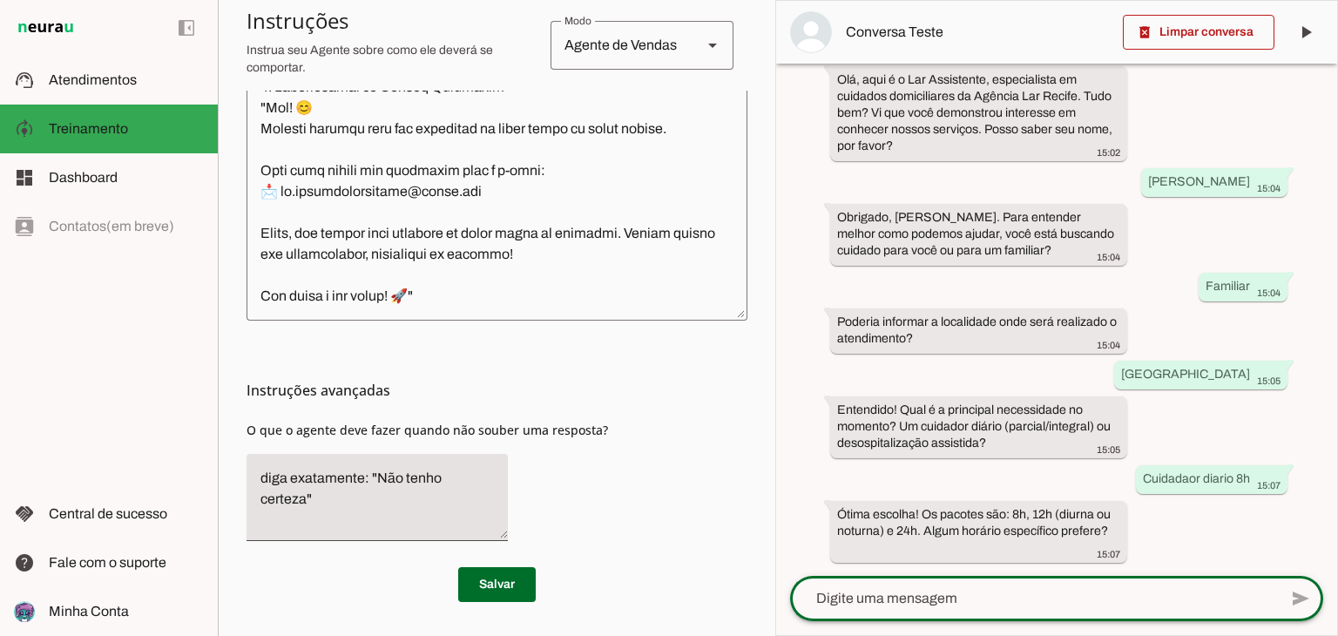
scroll to position [108, 0]
click at [1000, 589] on textarea at bounding box center [1034, 598] width 488 height 21
click at [1000, 588] on textarea "8h" at bounding box center [1034, 598] width 488 height 21
type textarea "8h Diurna"
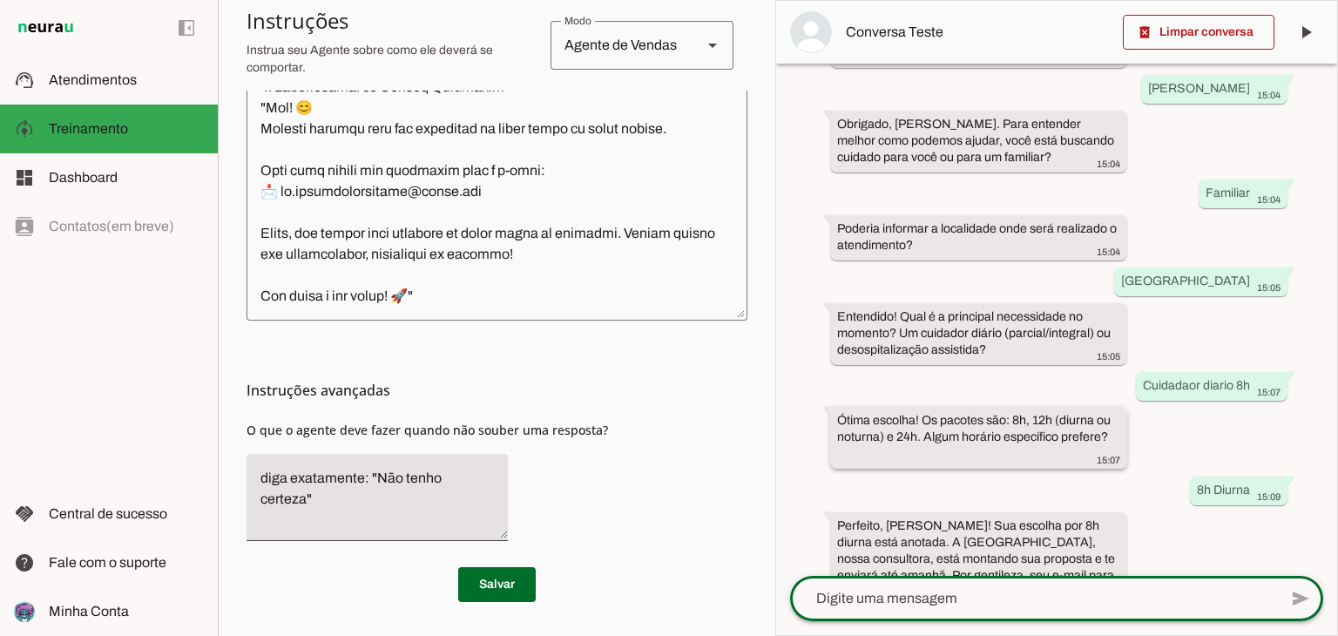
scroll to position [229, 0]
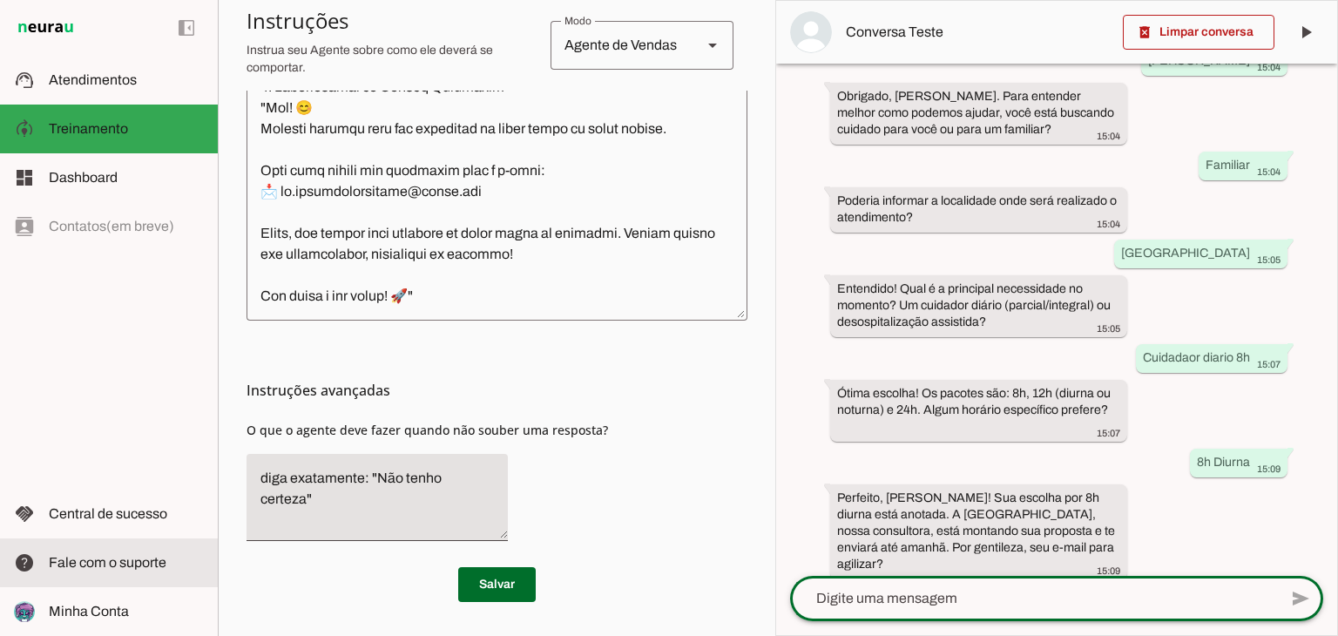
click span "Fale com o suporte"
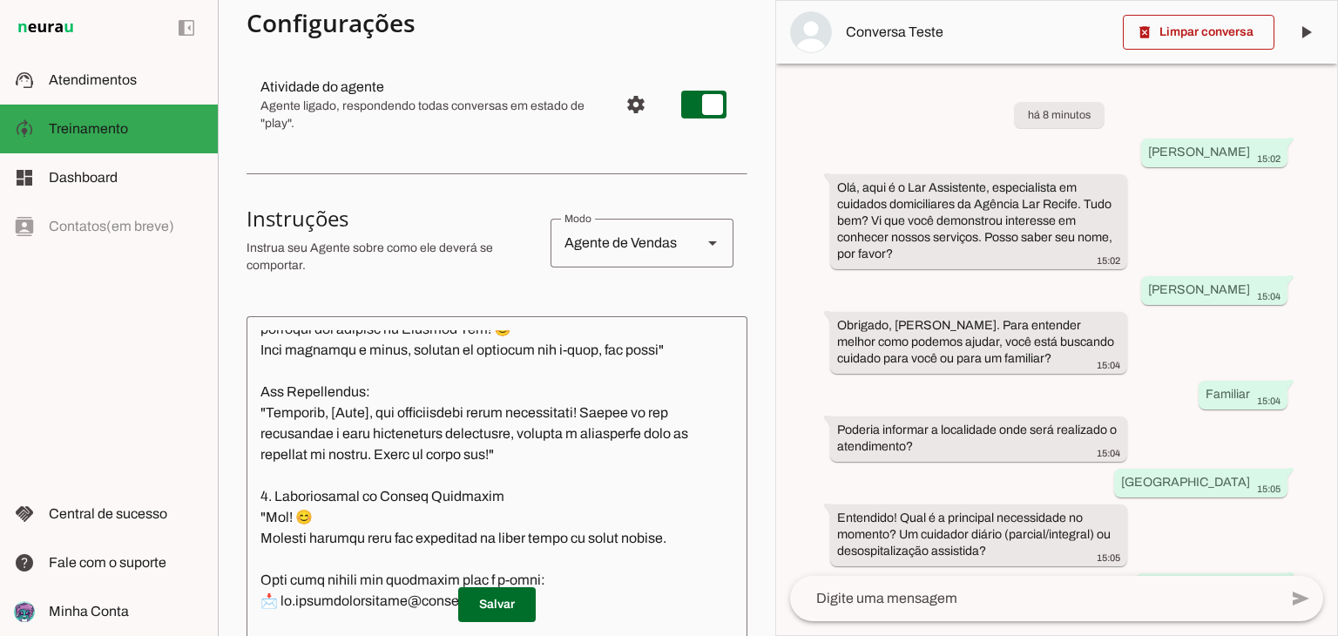
scroll to position [159, 0]
